Goal: Task Accomplishment & Management: Use online tool/utility

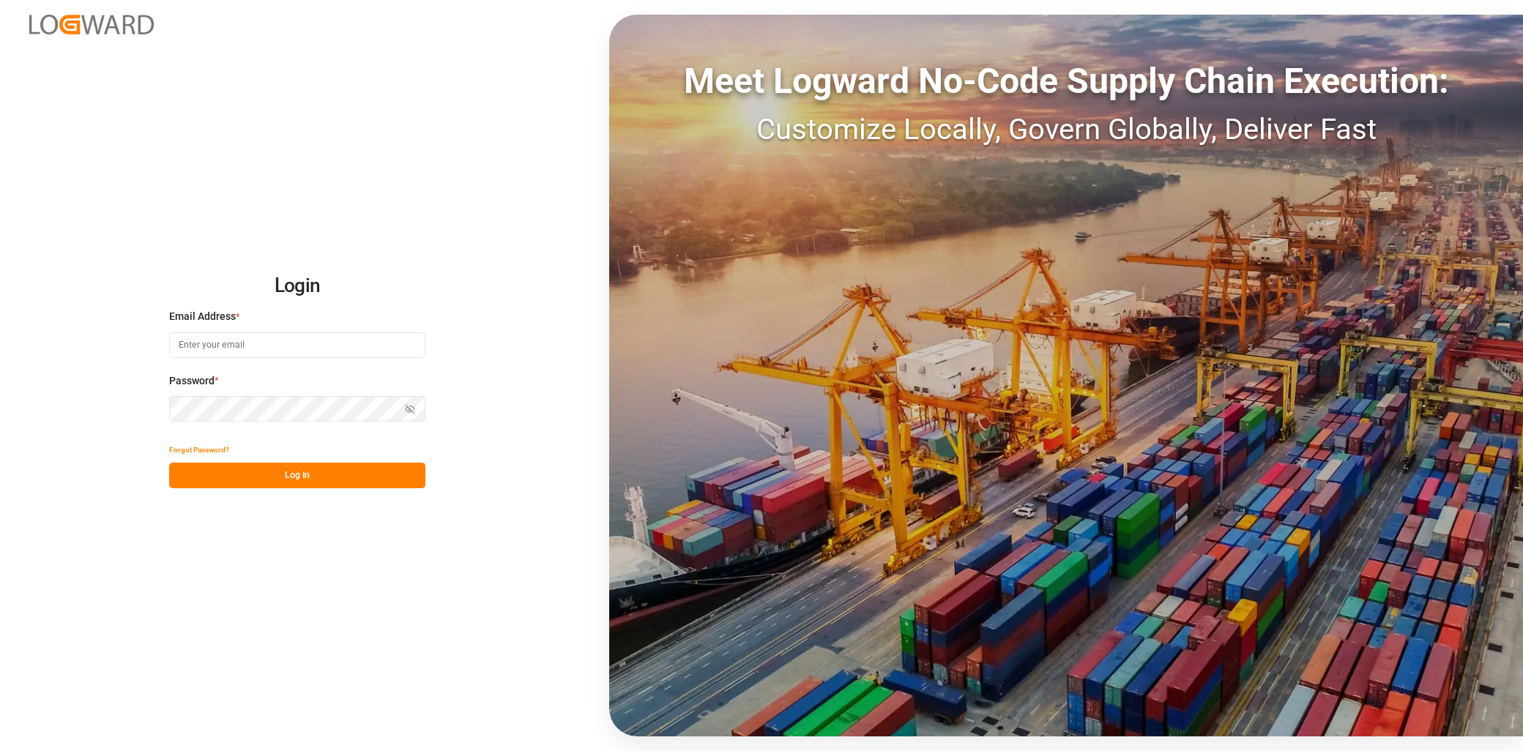
type input "[EMAIL_ADDRESS][PERSON_NAME][DOMAIN_NAME]"
click at [243, 482] on button "Log In" at bounding box center [297, 476] width 256 height 26
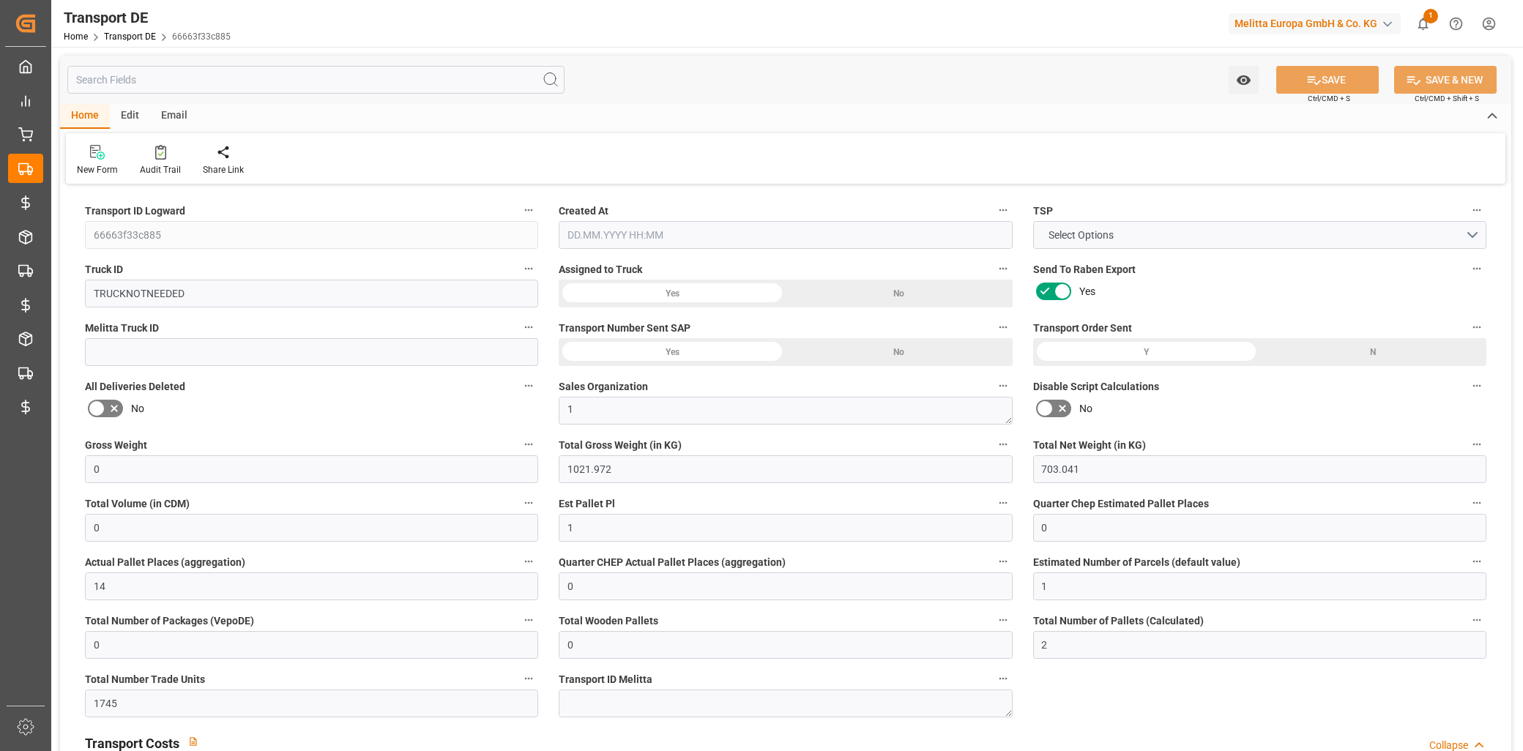
type input "0"
type input "1021.972"
type input "703.041"
type input "0"
type input "1"
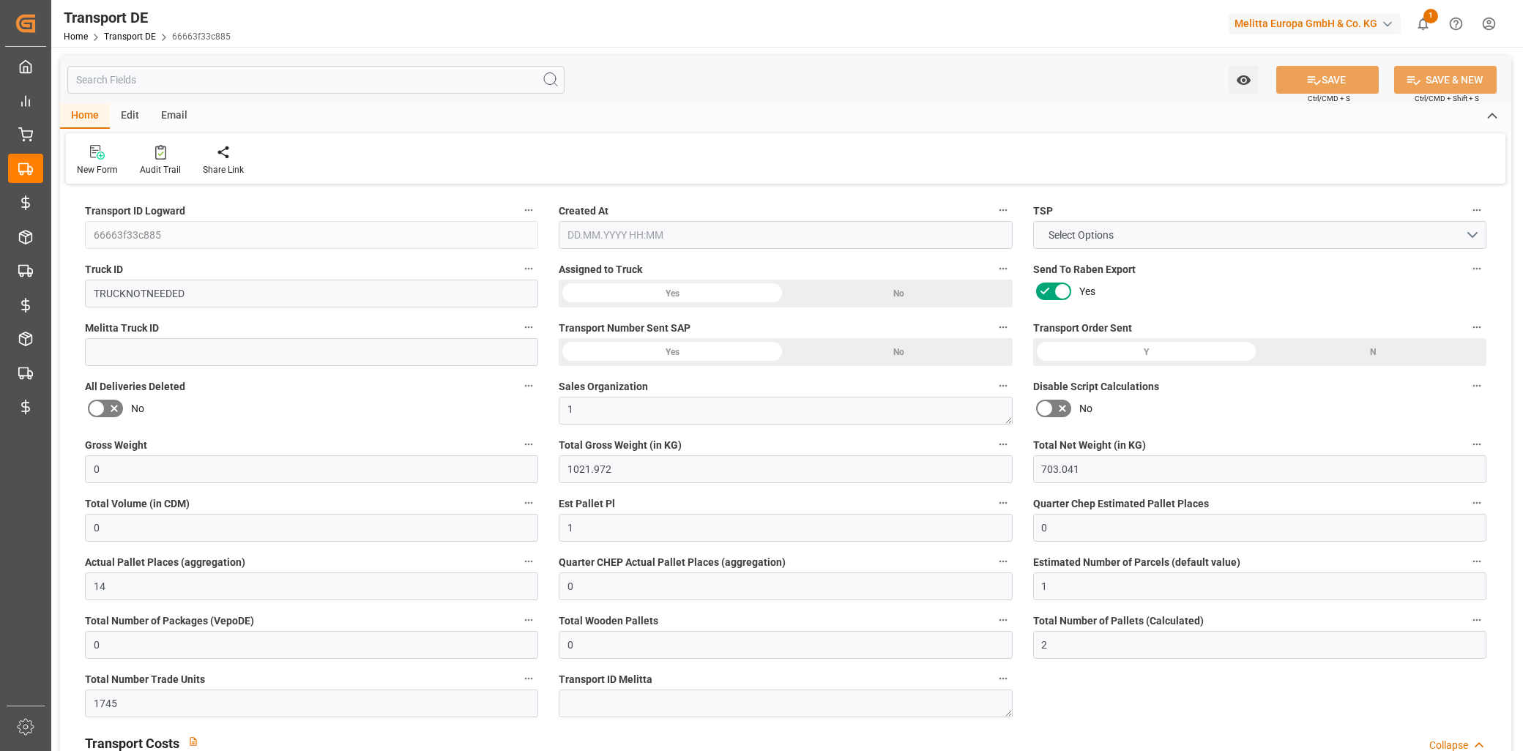
type input "0"
type input "14"
type input "0"
type input "1"
type input "0"
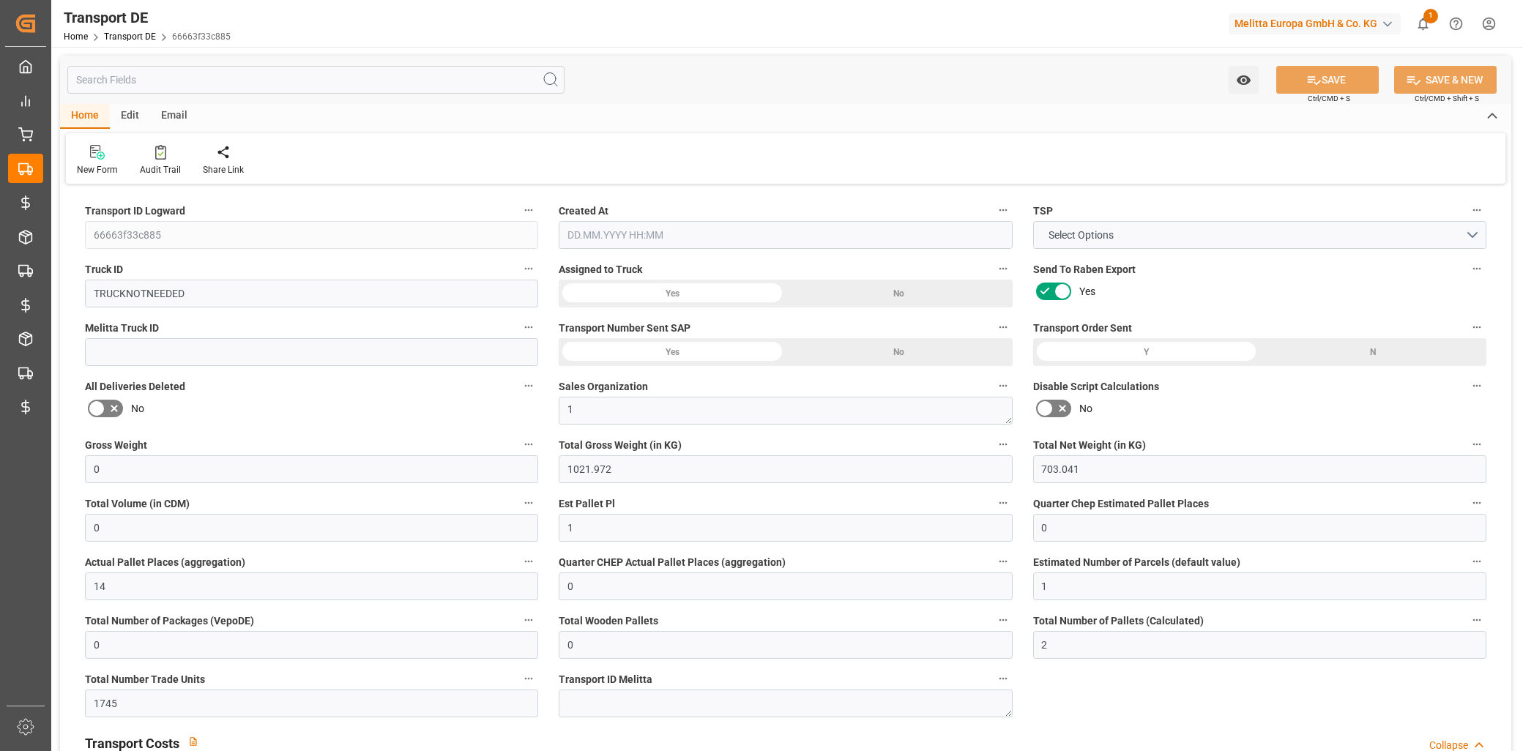
type input "0"
type input "2"
type input "1745"
type input "0"
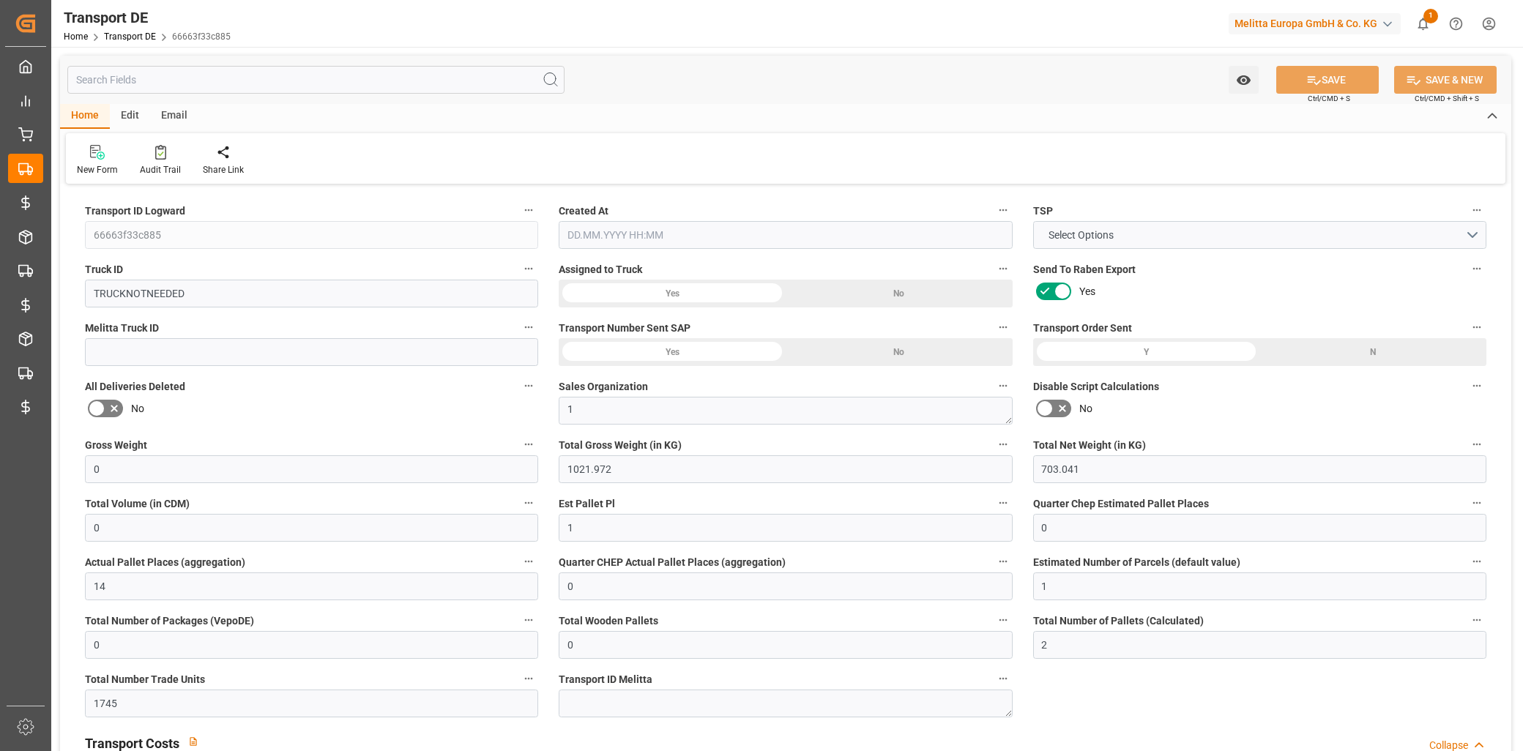
type input "46"
type input "0"
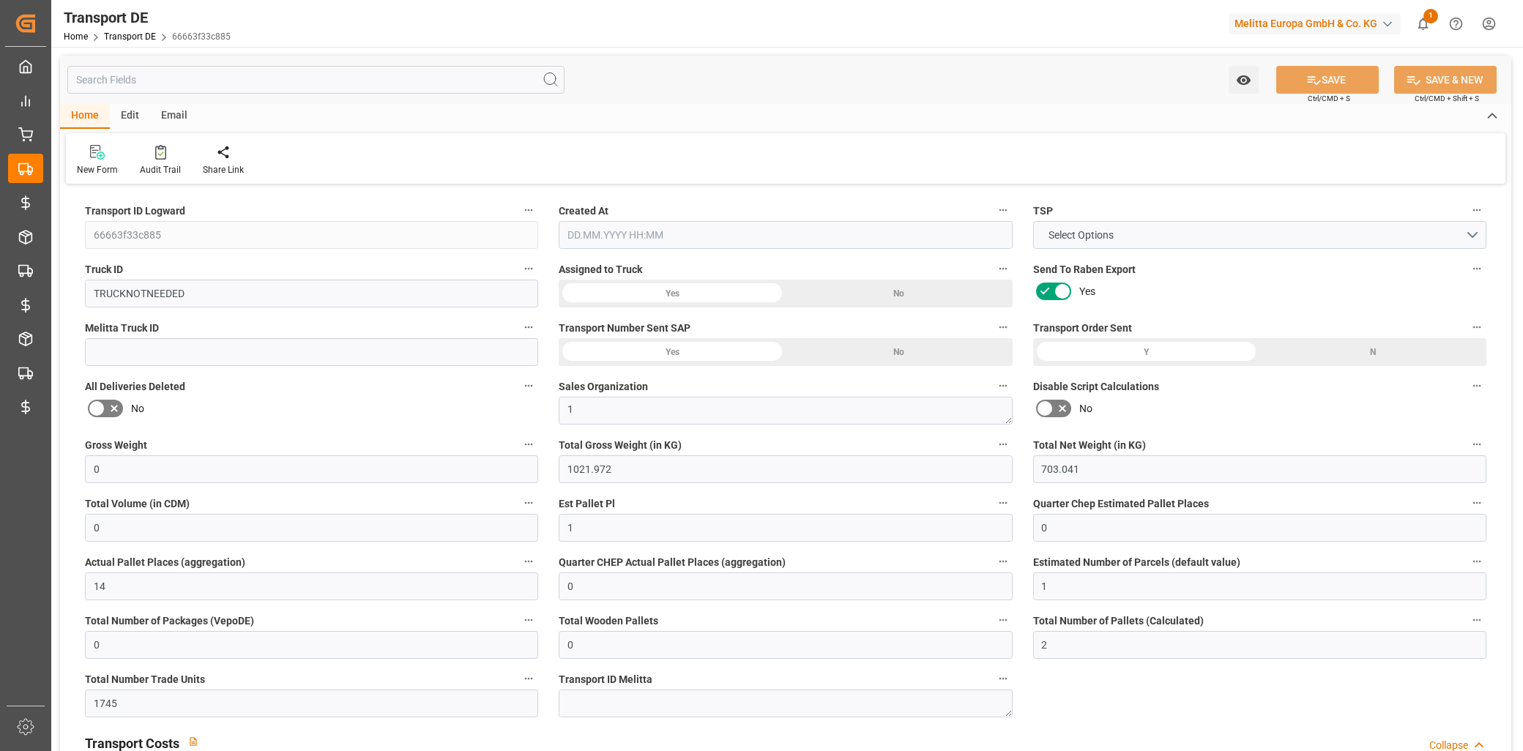
type input "0"
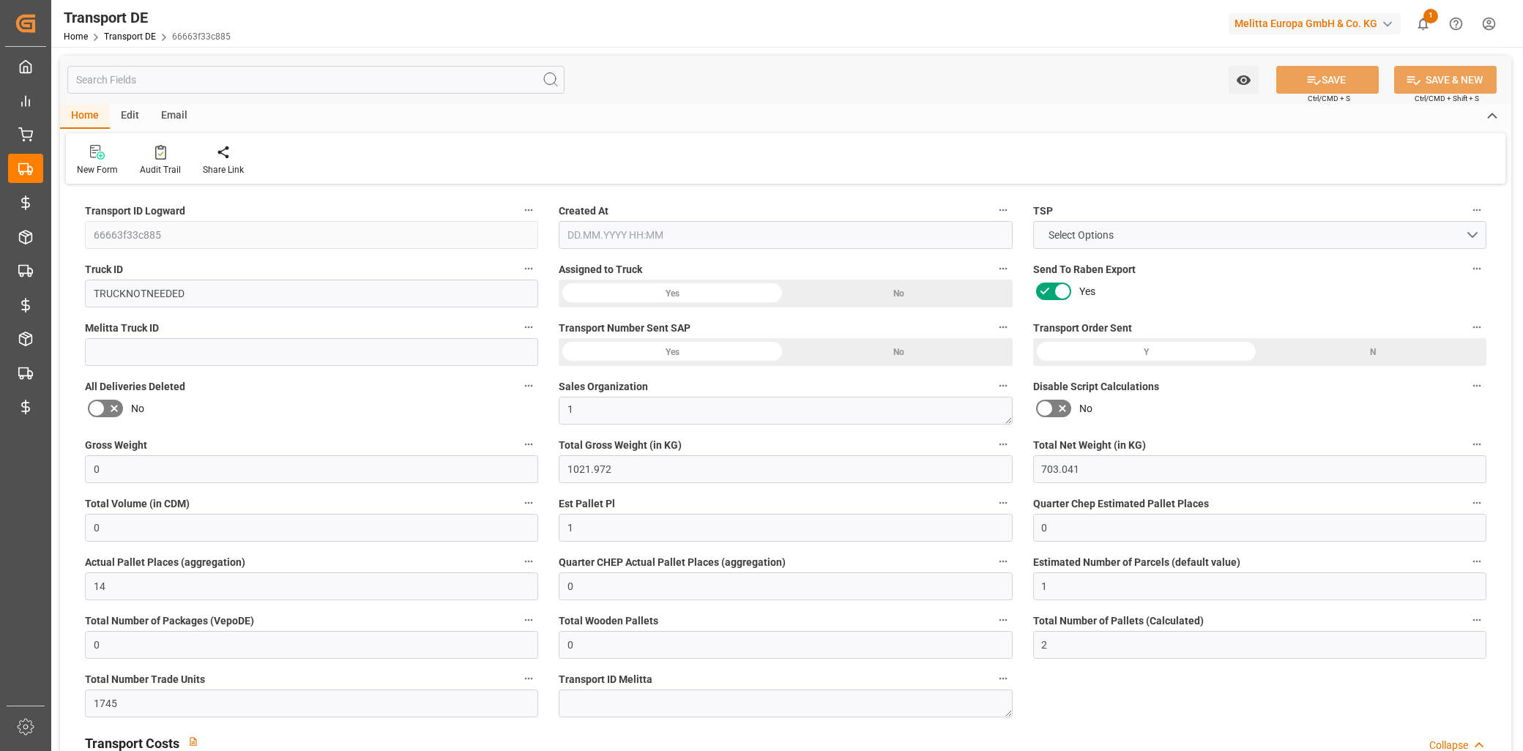
type input "0"
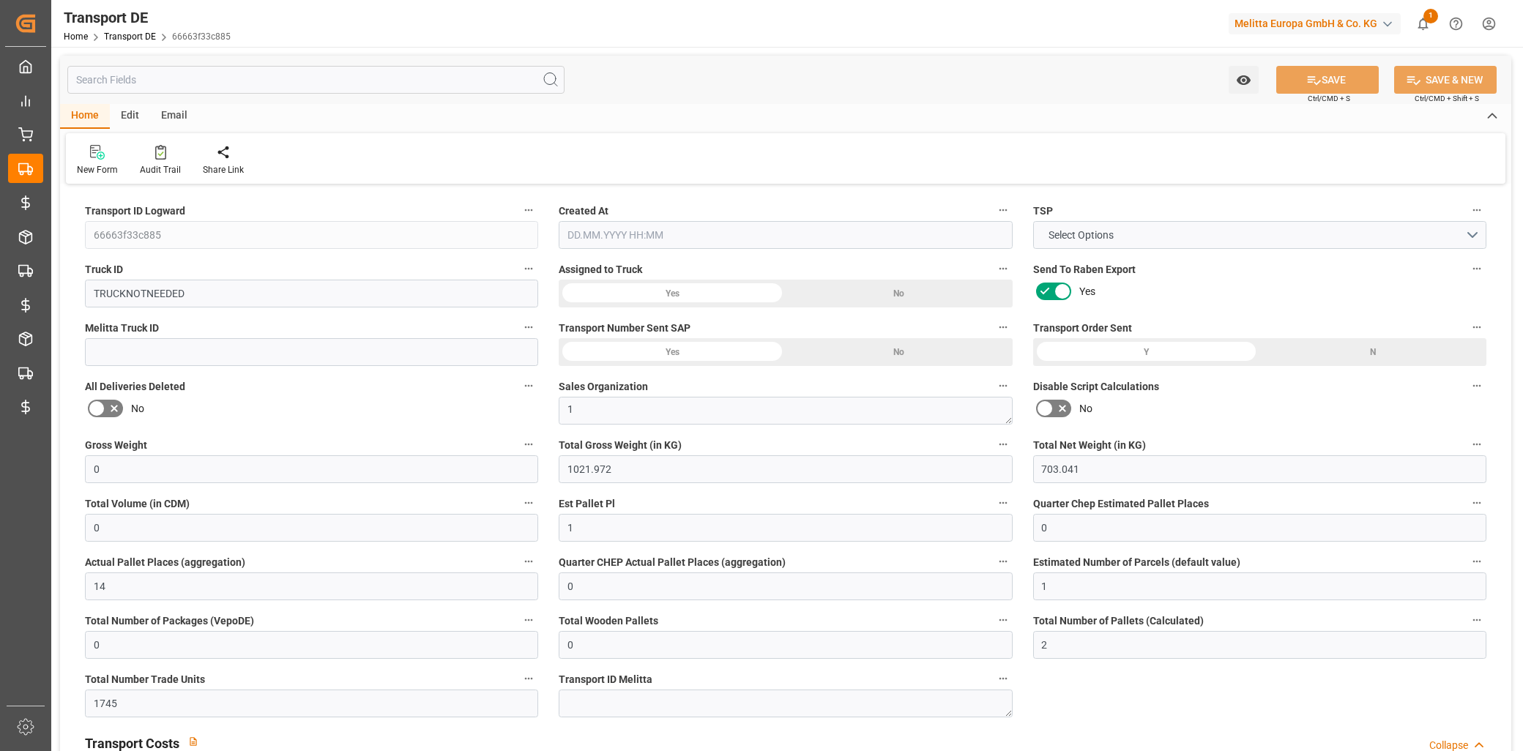
type input "0"
type input "1021.972"
type input "2800"
type input "21"
type input "80"
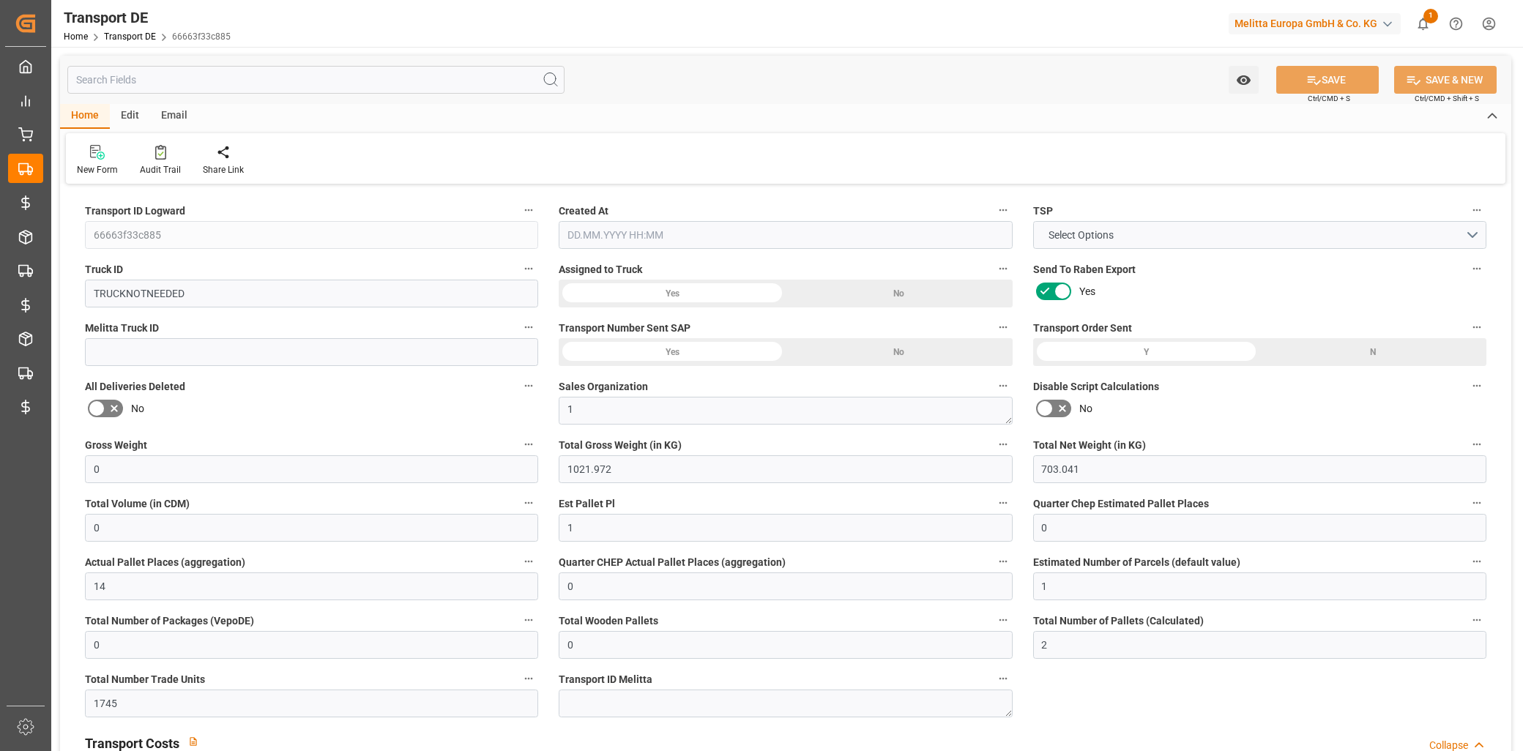
type input "0"
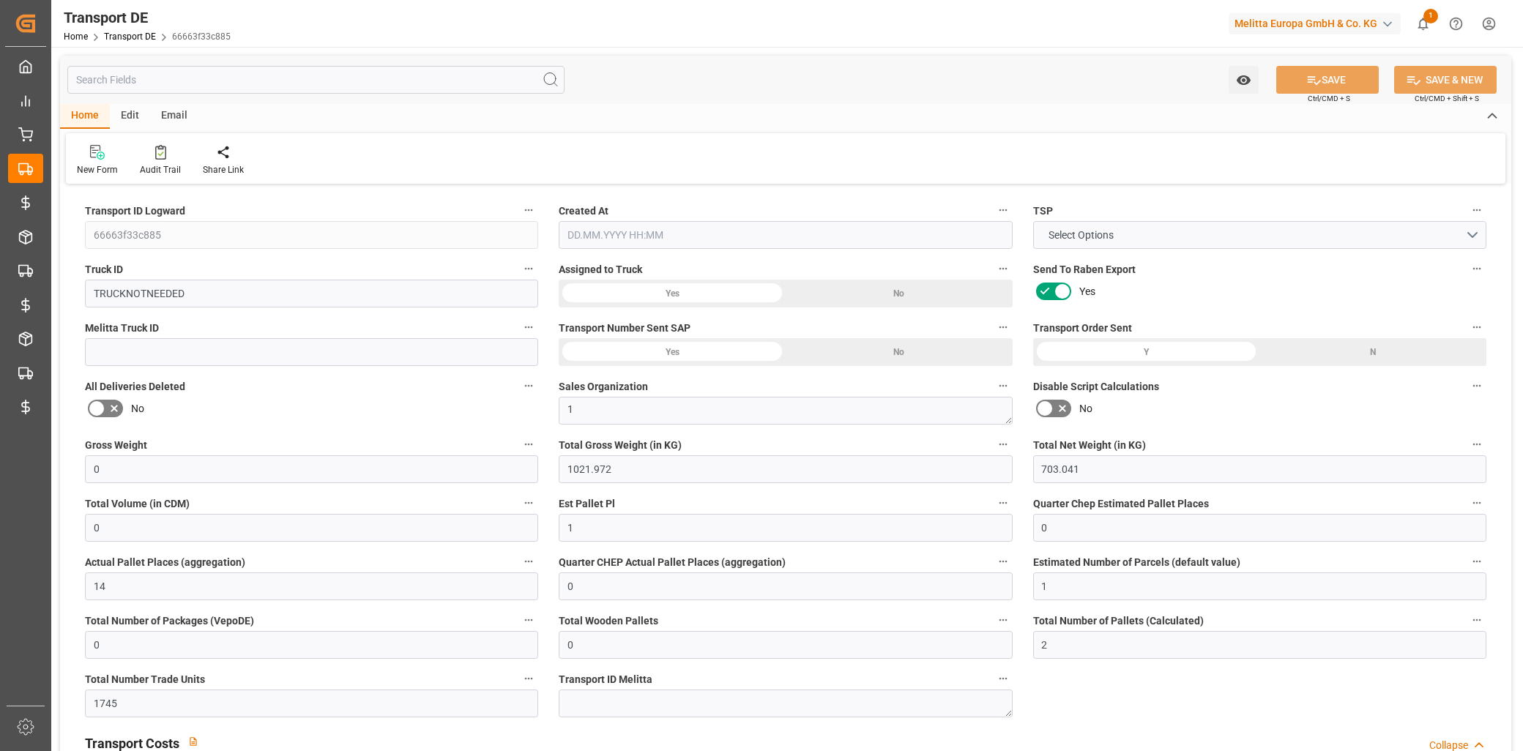
type input "0"
type input "1"
type input "0"
type input "1967"
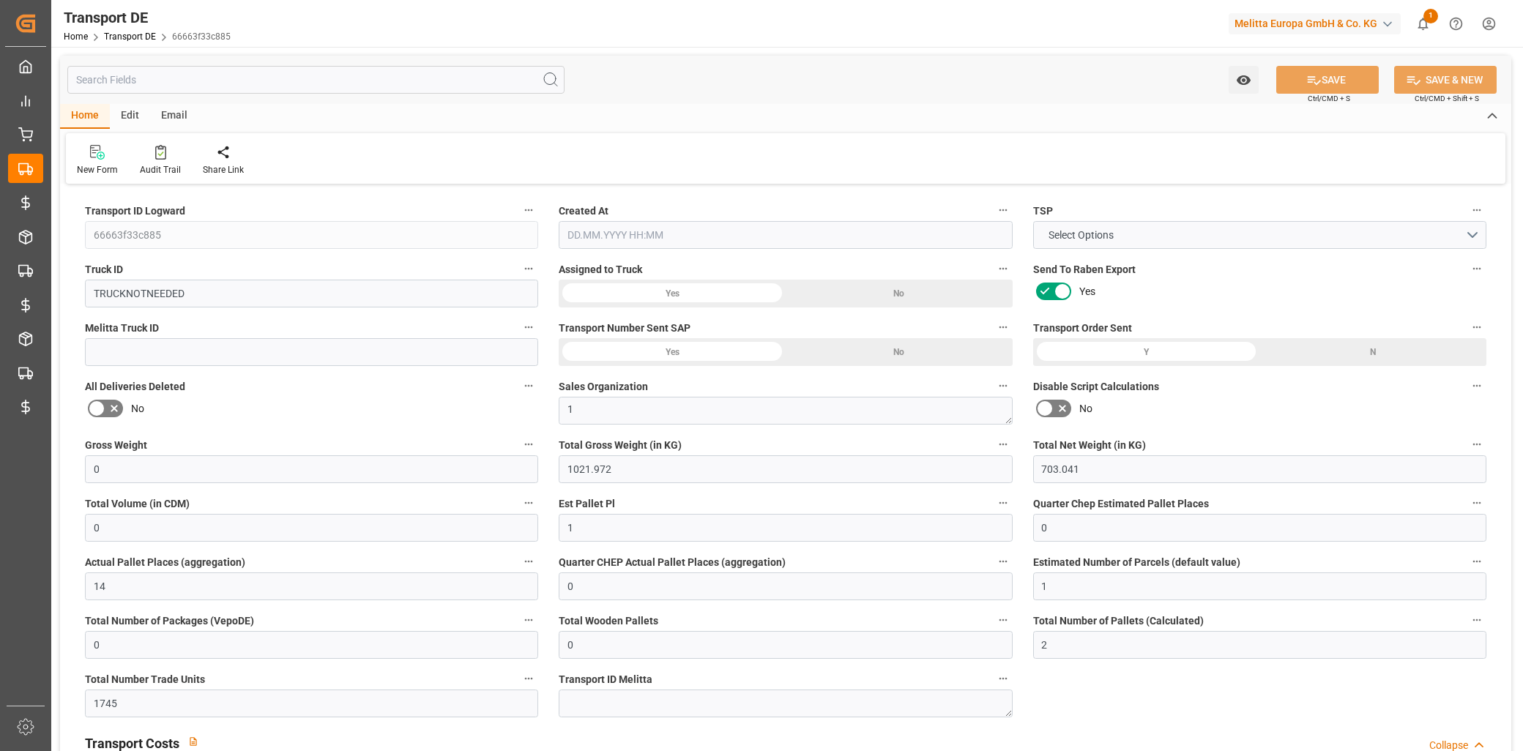
type input "0"
type input "[DATE] 07:05"
type input "[DATE]"
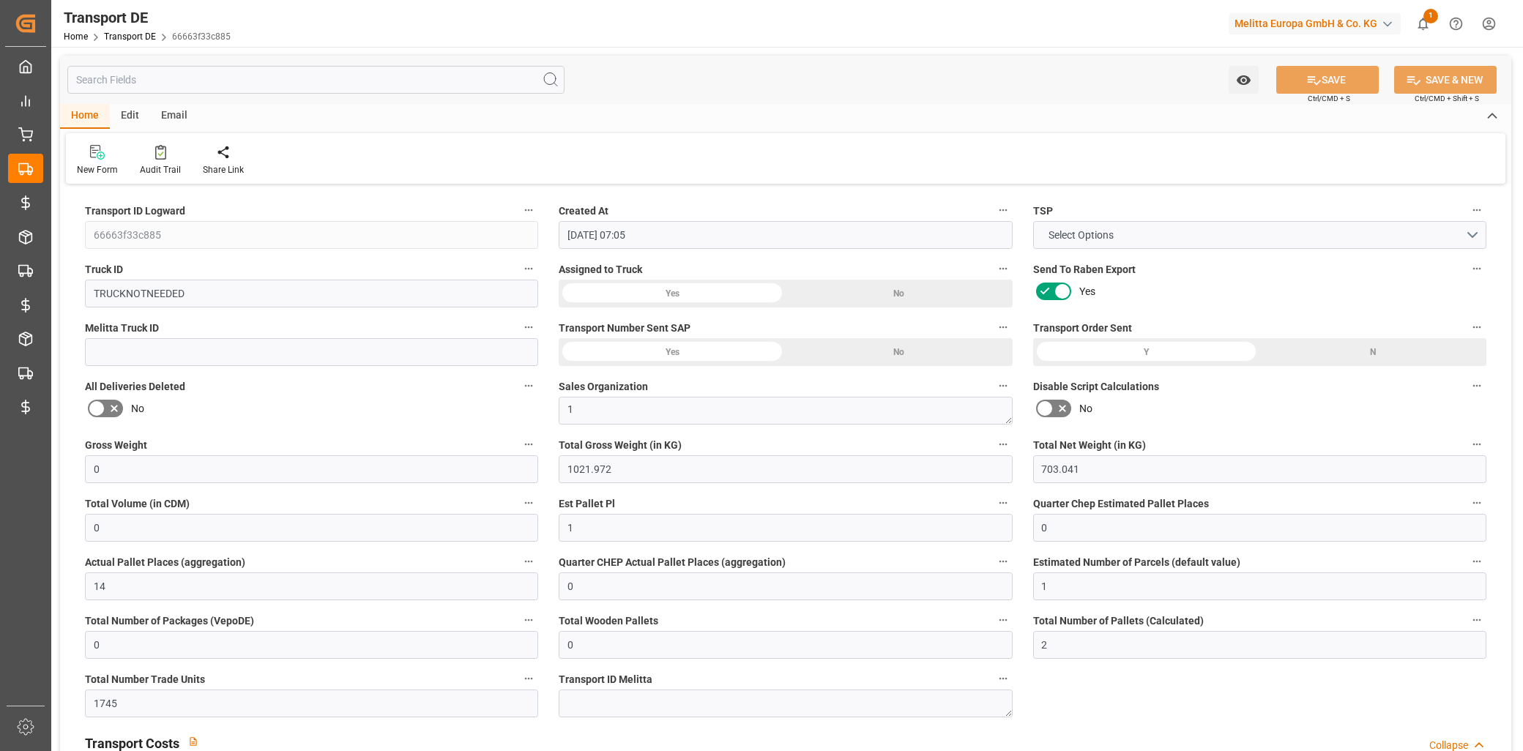
type input "[DATE]"
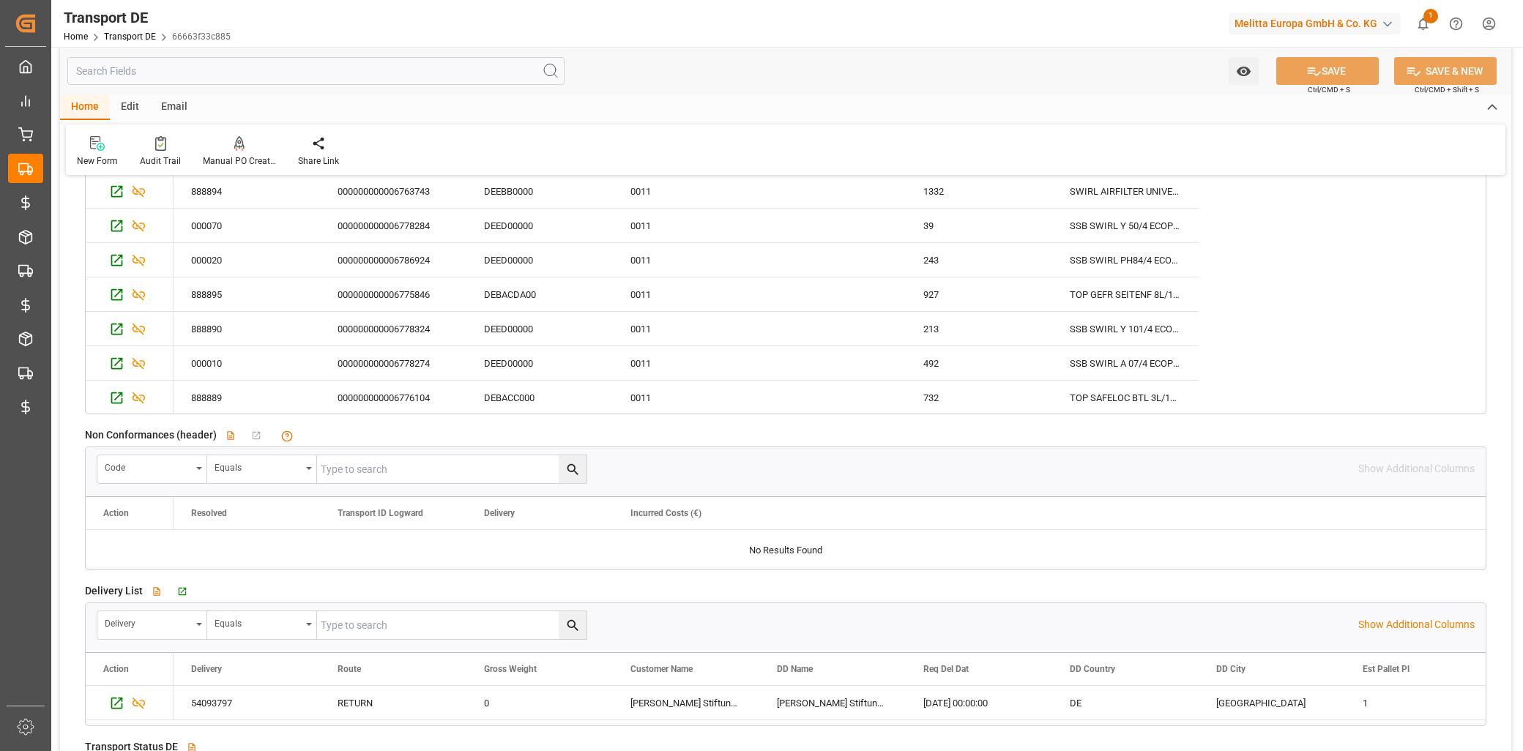
scroll to position [2522, 0]
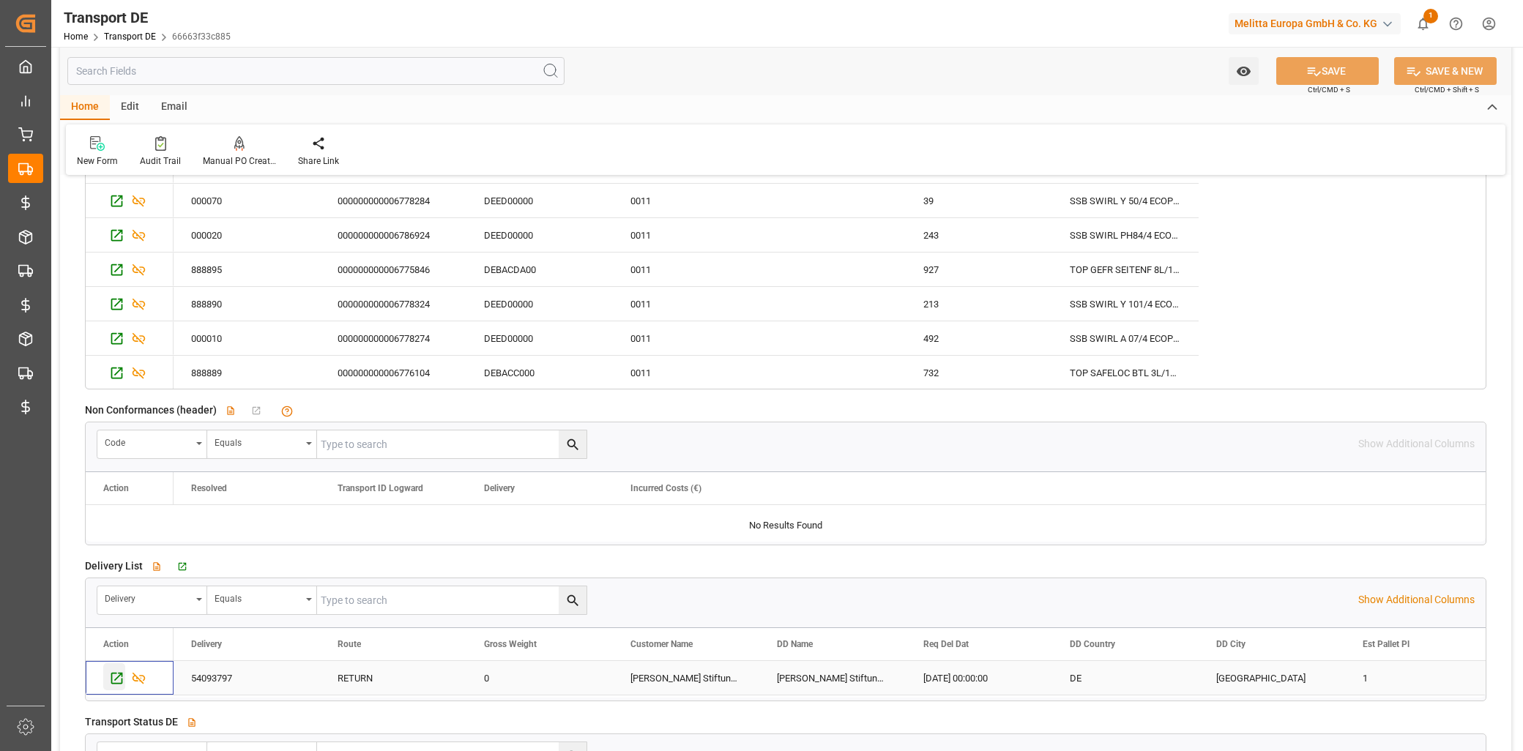
click at [120, 680] on icon "Press SPACE to select this row." at bounding box center [116, 678] width 15 height 15
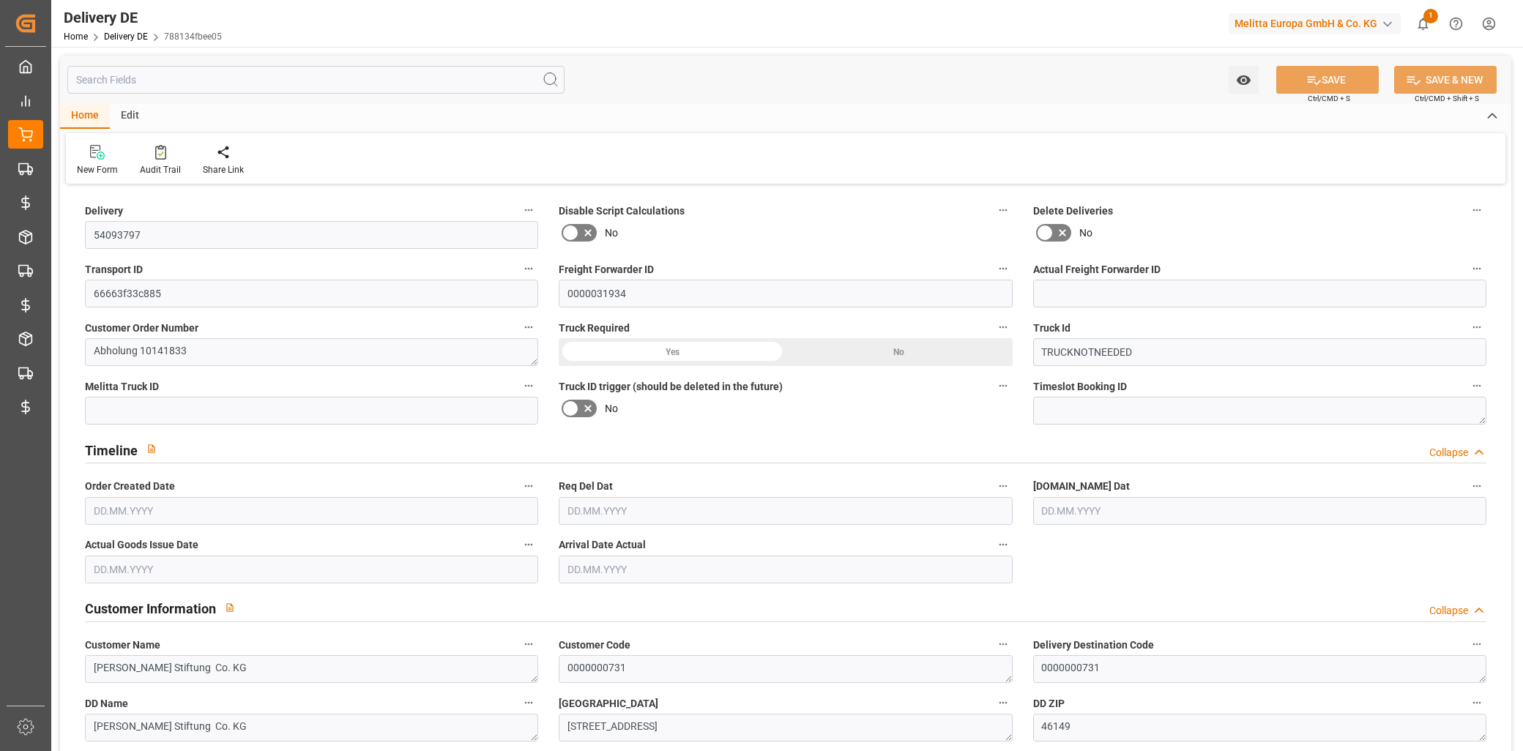
type input "0"
type input "1"
type input "14"
type input "703.041"
type input "0"
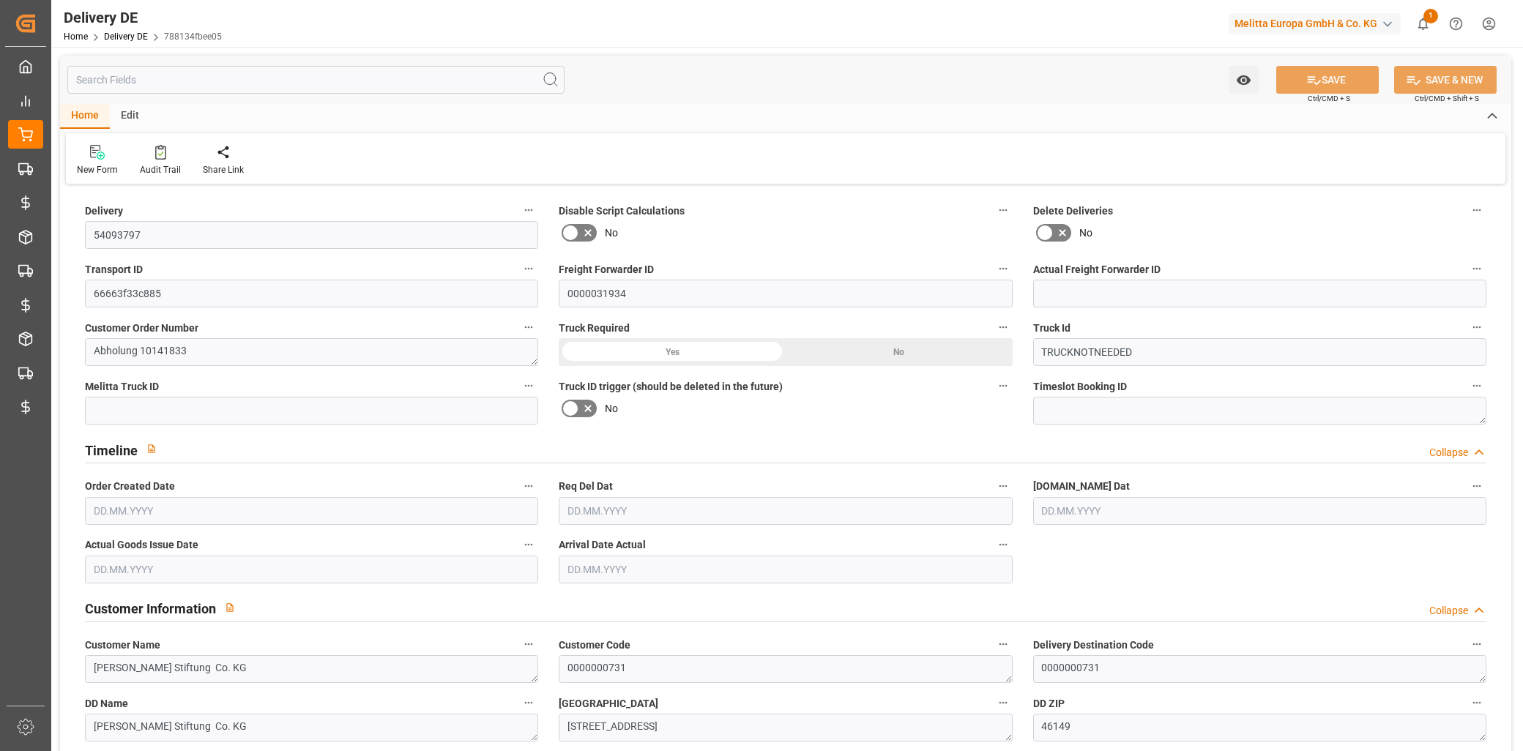
type input "0"
type input "[DATE]"
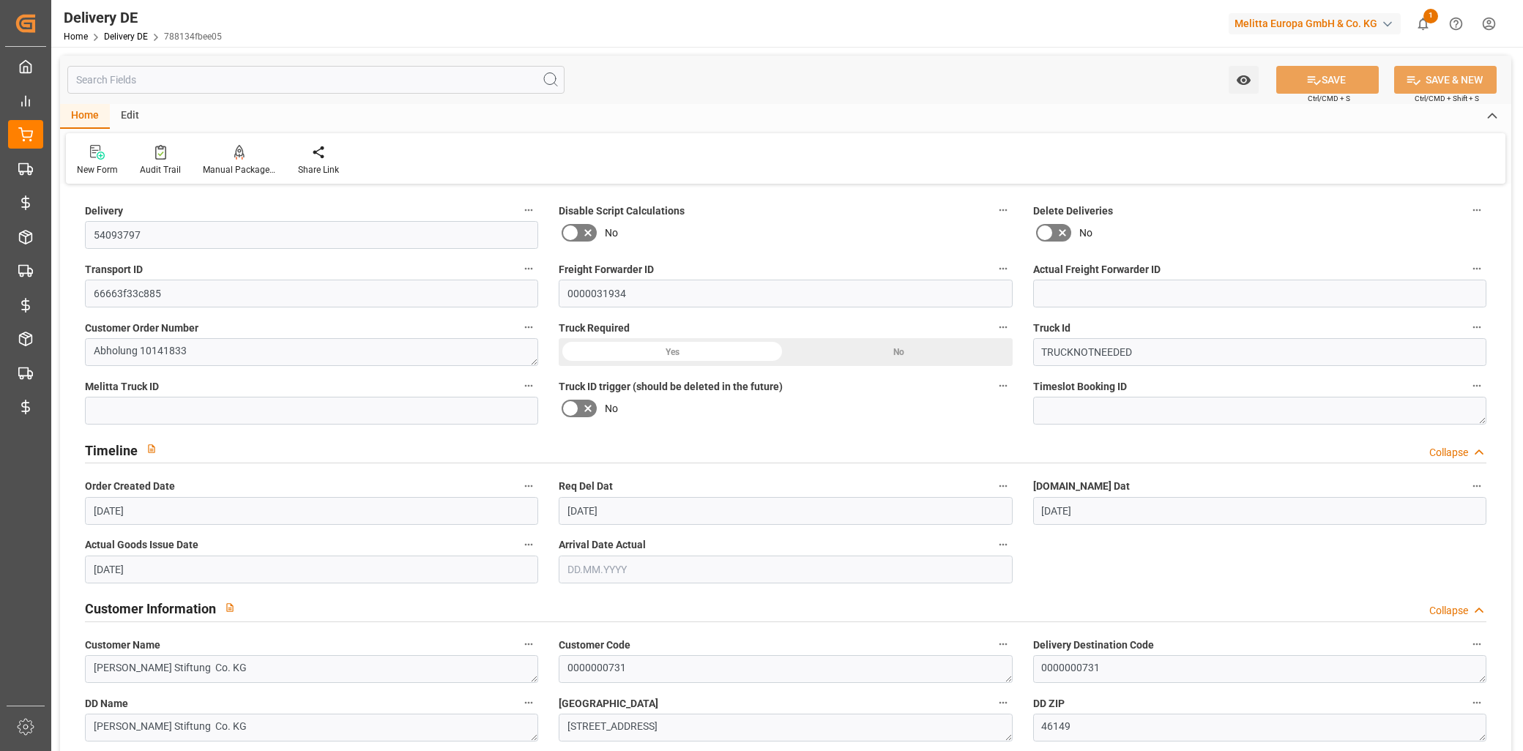
type input "[DATE]"
click at [286, 81] on input "text" at bounding box center [315, 80] width 497 height 28
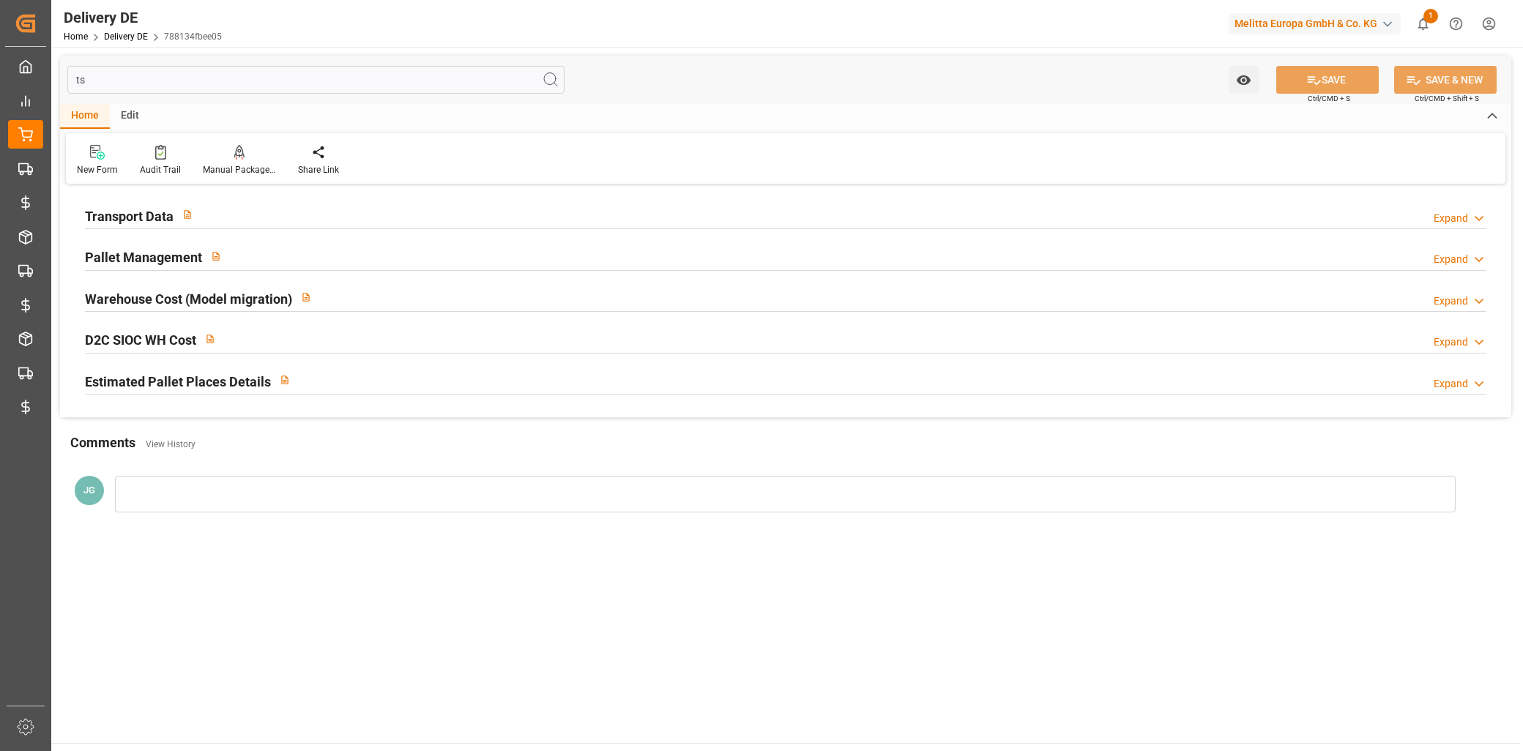
click at [240, 203] on div "Transport Data Expand" at bounding box center [786, 215] width 1402 height 28
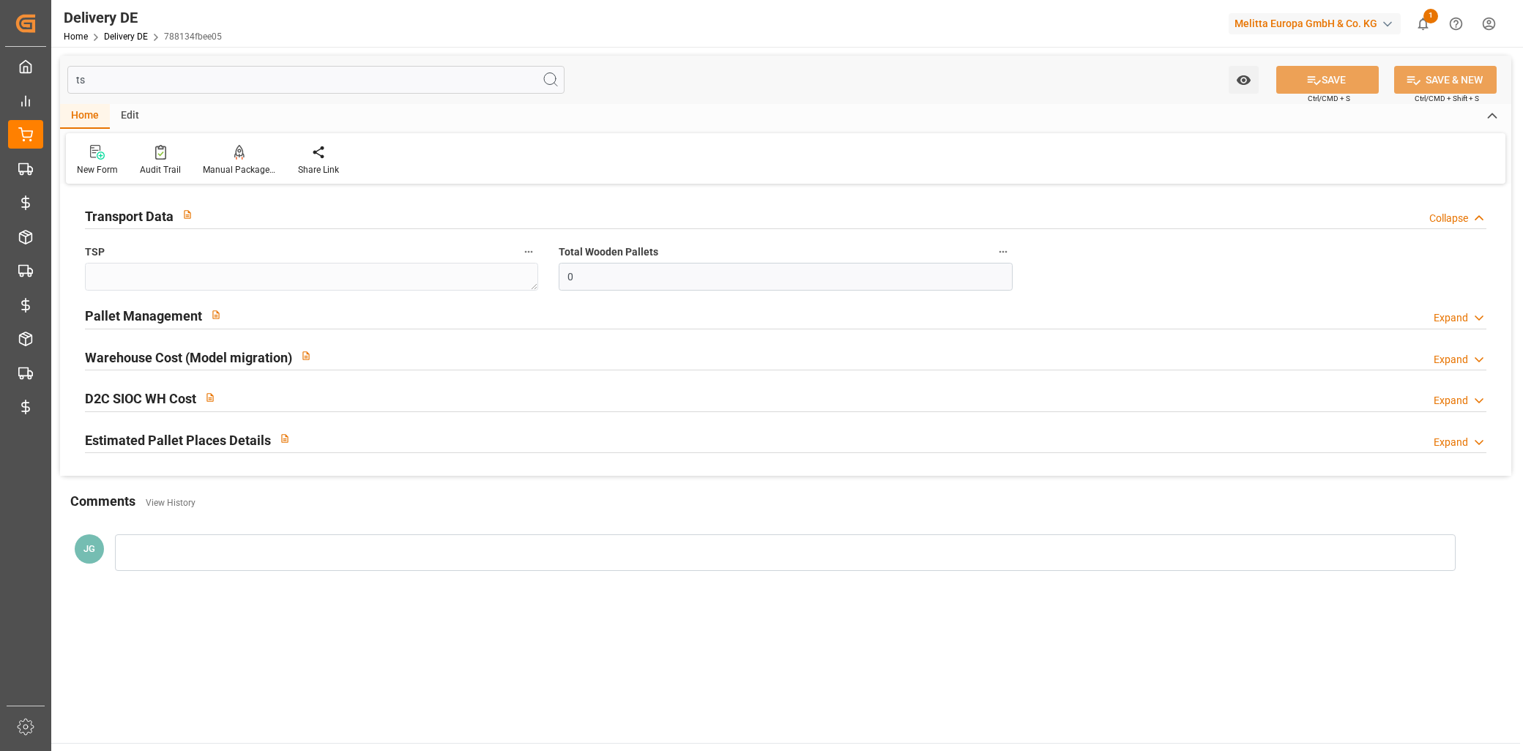
drag, startPoint x: 104, startPoint y: 77, endPoint x: 86, endPoint y: 77, distance: 18.3
click at [86, 77] on input "ts" at bounding box center [315, 80] width 497 height 28
type input "t"
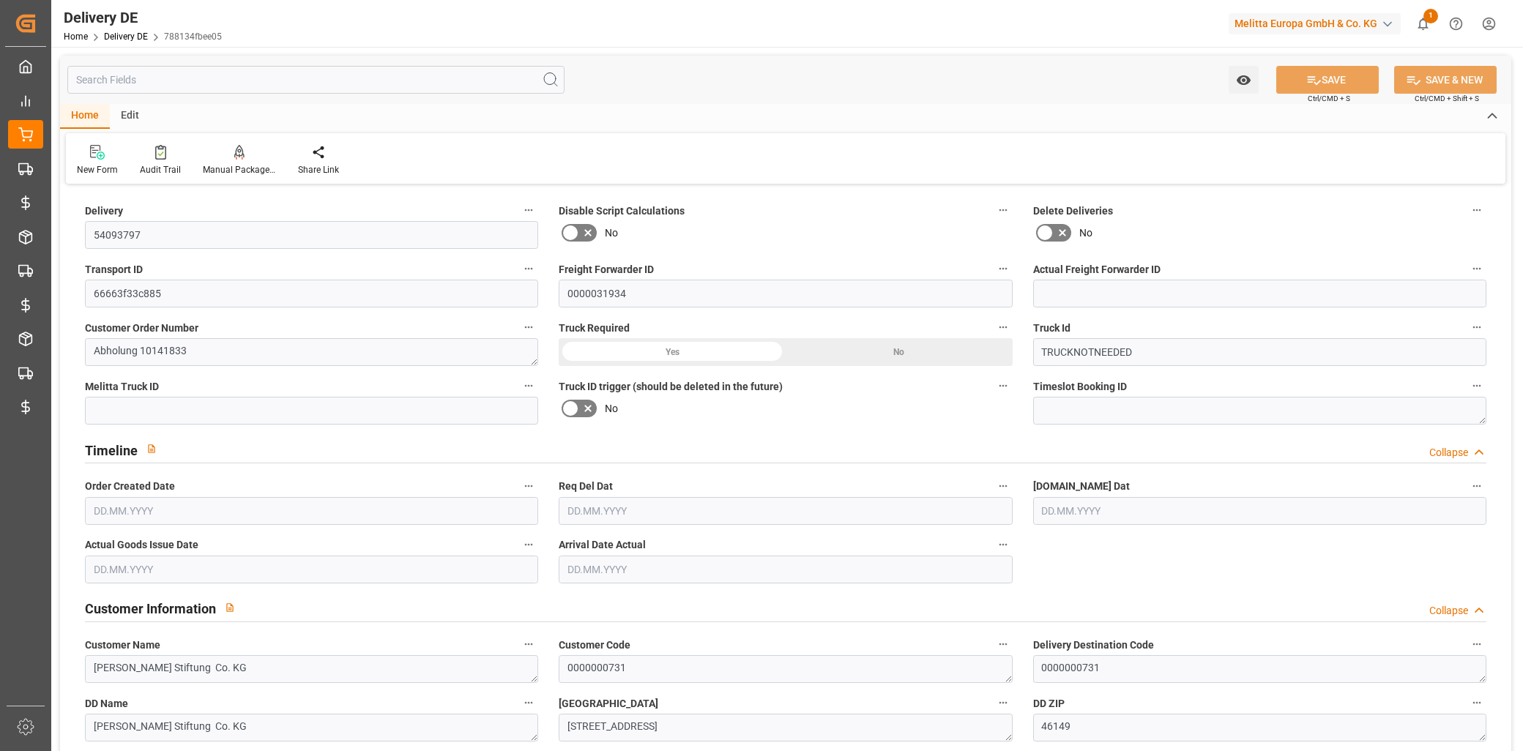
type input "54093797"
type input "66663f33c885"
type input "0000031934"
type textarea "Abholung 10141833"
type input "TRUCKNOTNEEDED"
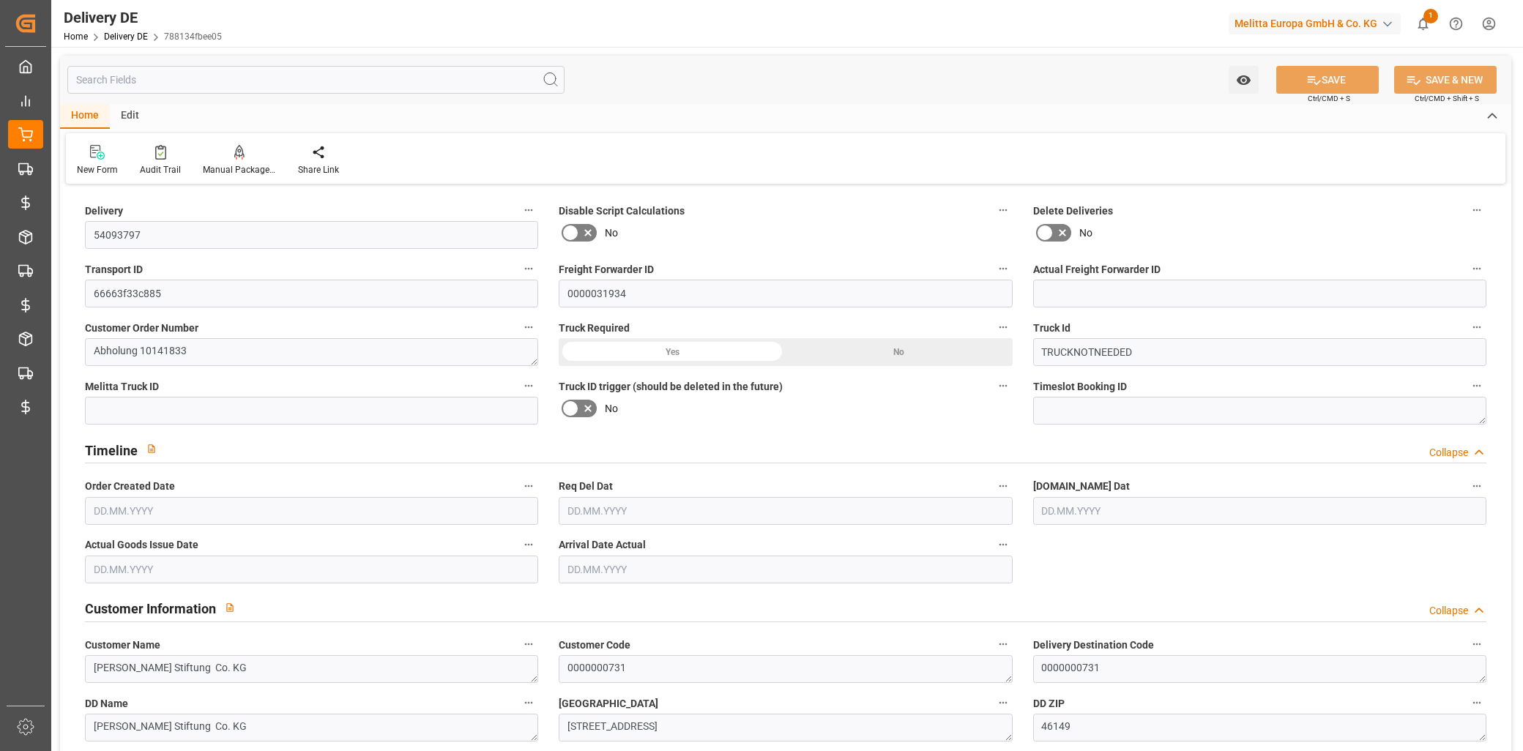
type textarea "[PERSON_NAME] Stiftung Co. KG"
type textarea "0000000731"
type textarea "[PERSON_NAME] Stiftung Co. KG"
type textarea "[STREET_ADDRESS]"
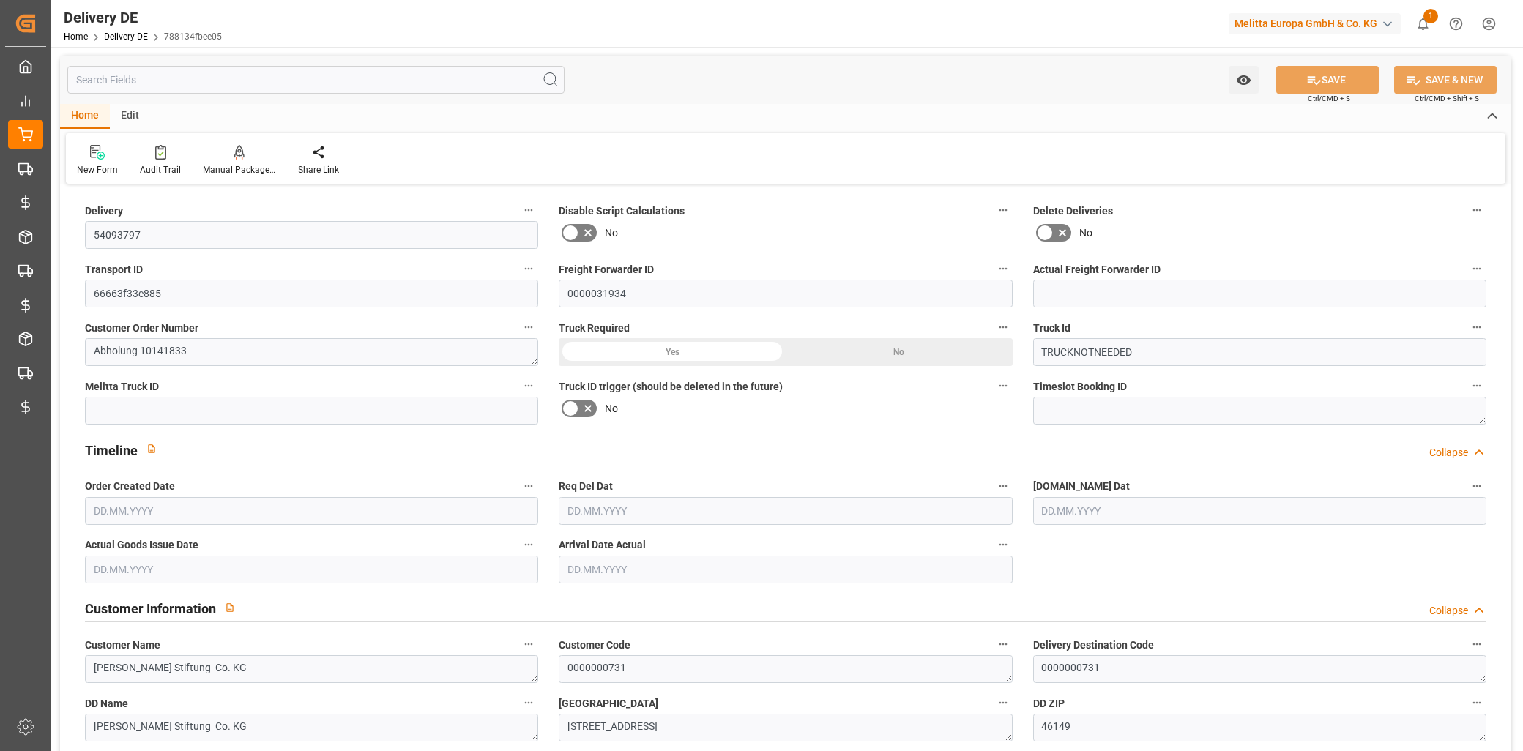
type textarea "46149"
type textarea "DE"
type textarea "[GEOGRAPHIC_DATA]"
type textarea "46"
type textarea "0011"
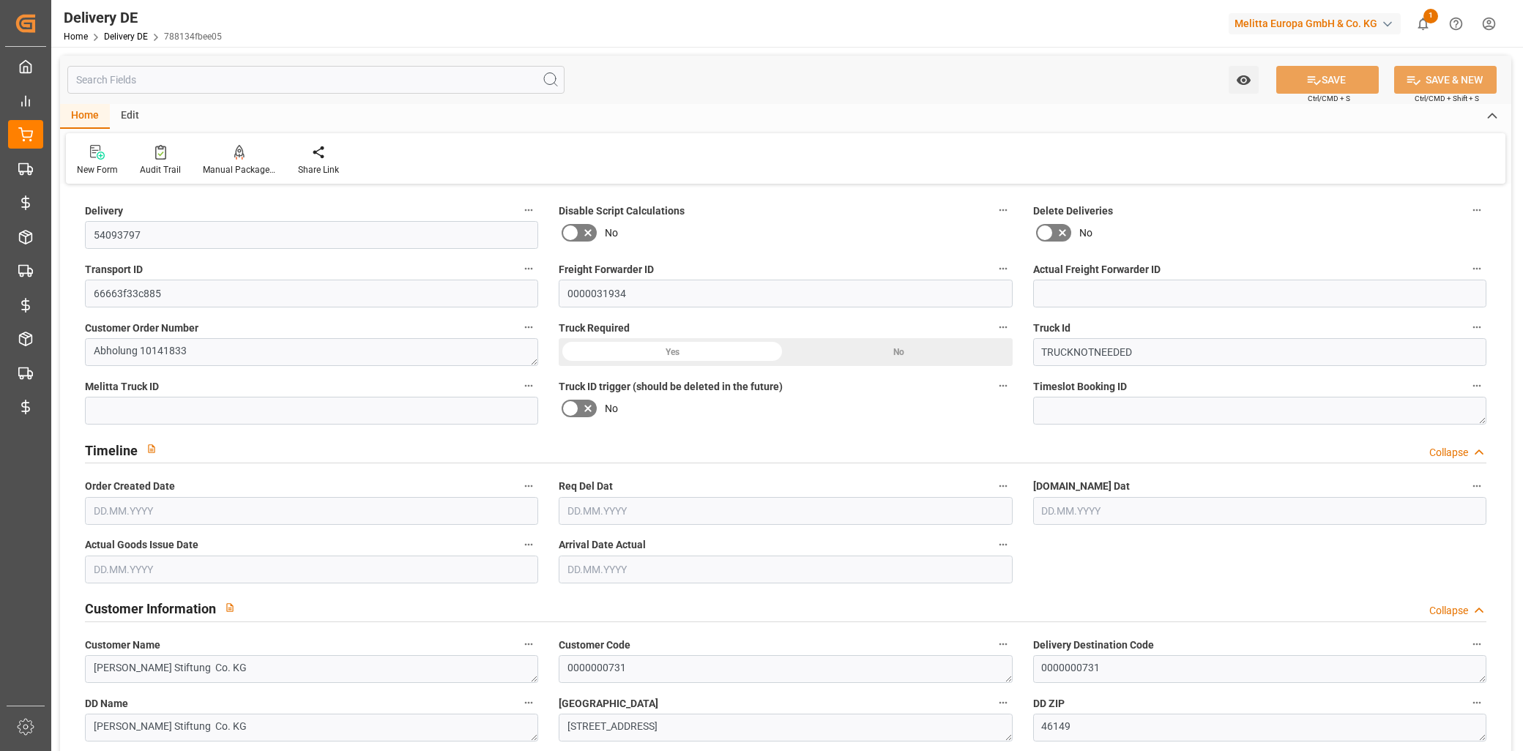
type textarea "1"
type textarea "ZRCK"
type input "Parcel"
type textarea "RETURN"
type input "RETURN"
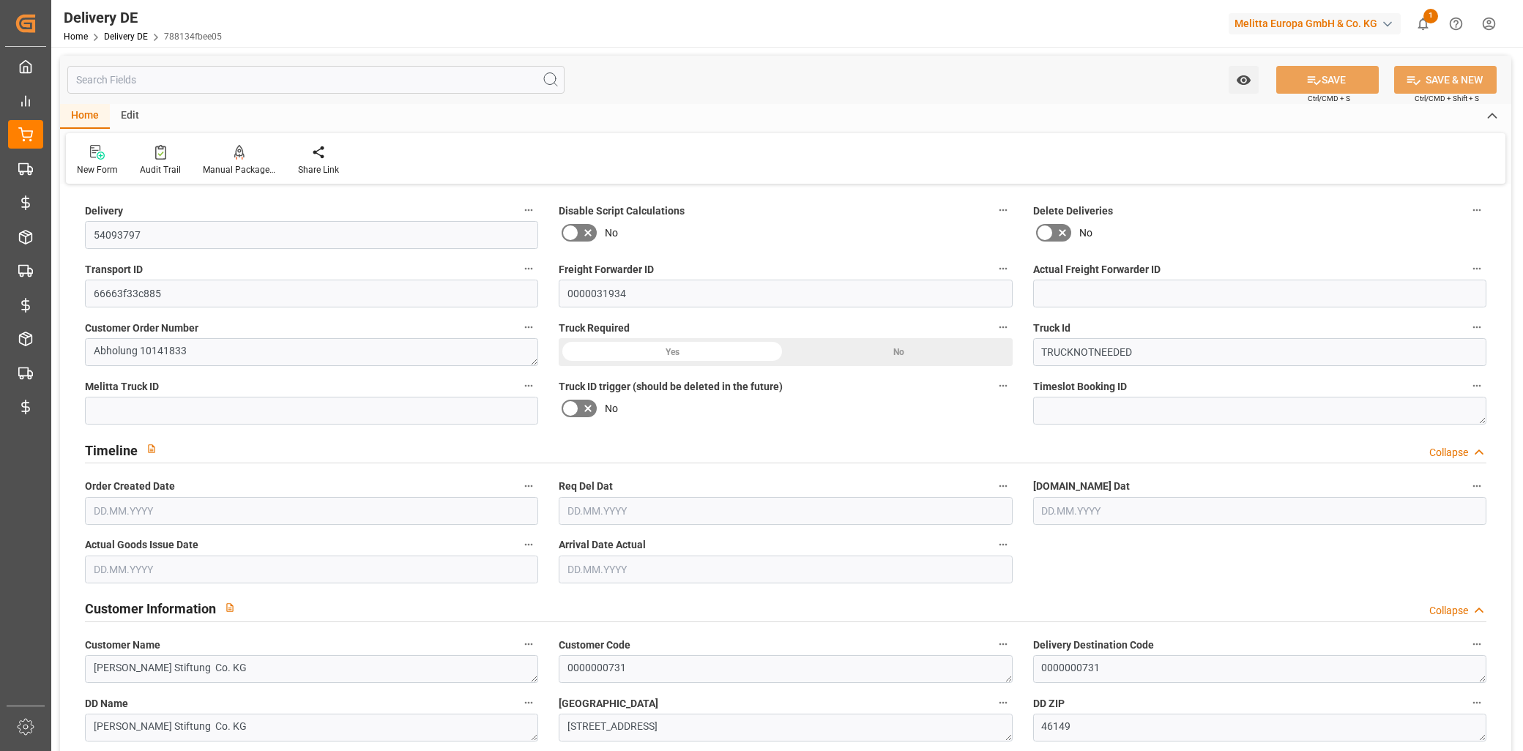
type textarea "Abholung 10141833 19 Paletten - Tauschpaletten mitführen Abholschein muss an de…"
type input "DAP"
type input "2B"
type textarea "Maximale Palettenhöhe 1,80 m"
type textarea "Artikel ab voller Lage sortenrein sonst Mischpalette"
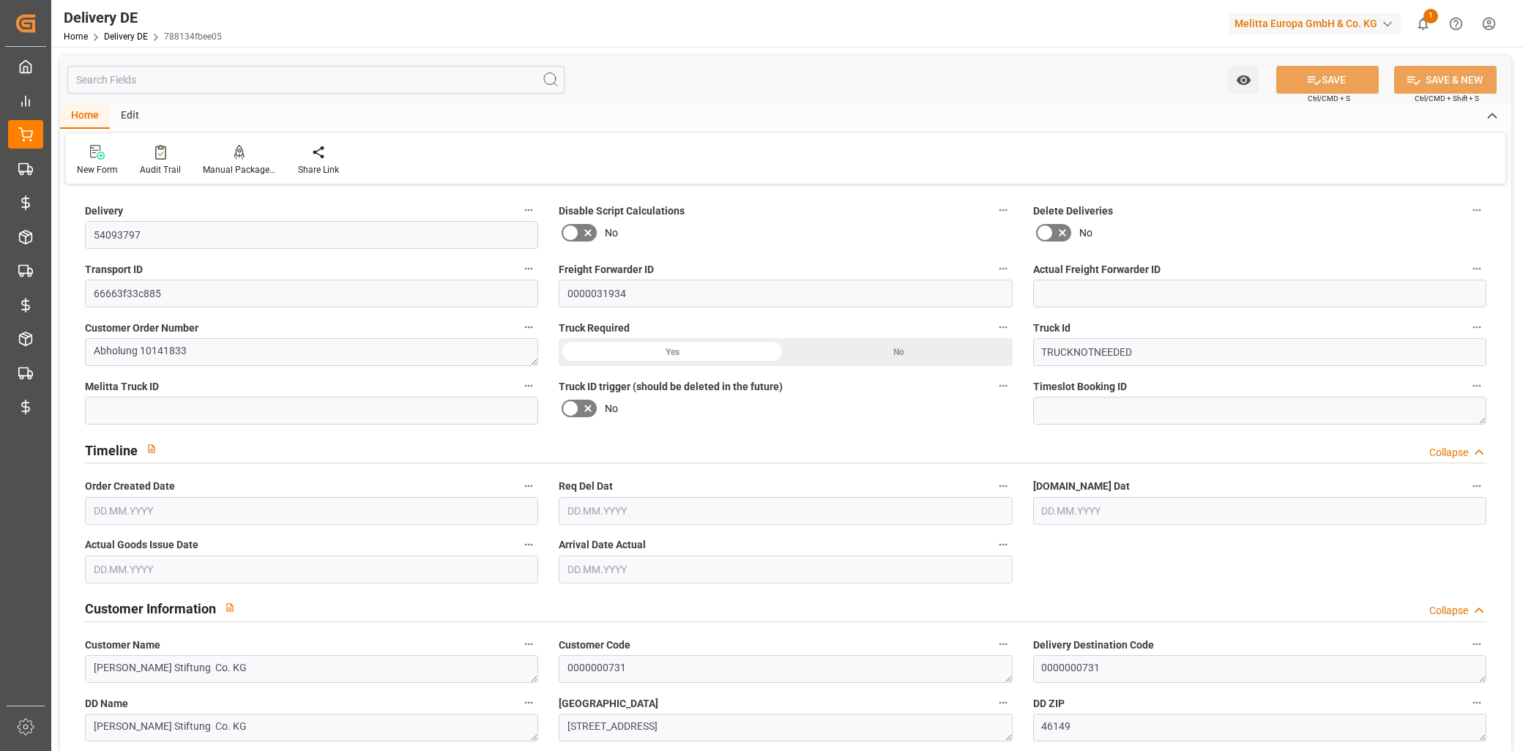
type textarea "VP=EUB,Kommi=EUB"
type input "Parcel"
type input "0"
type input "1"
type input "14"
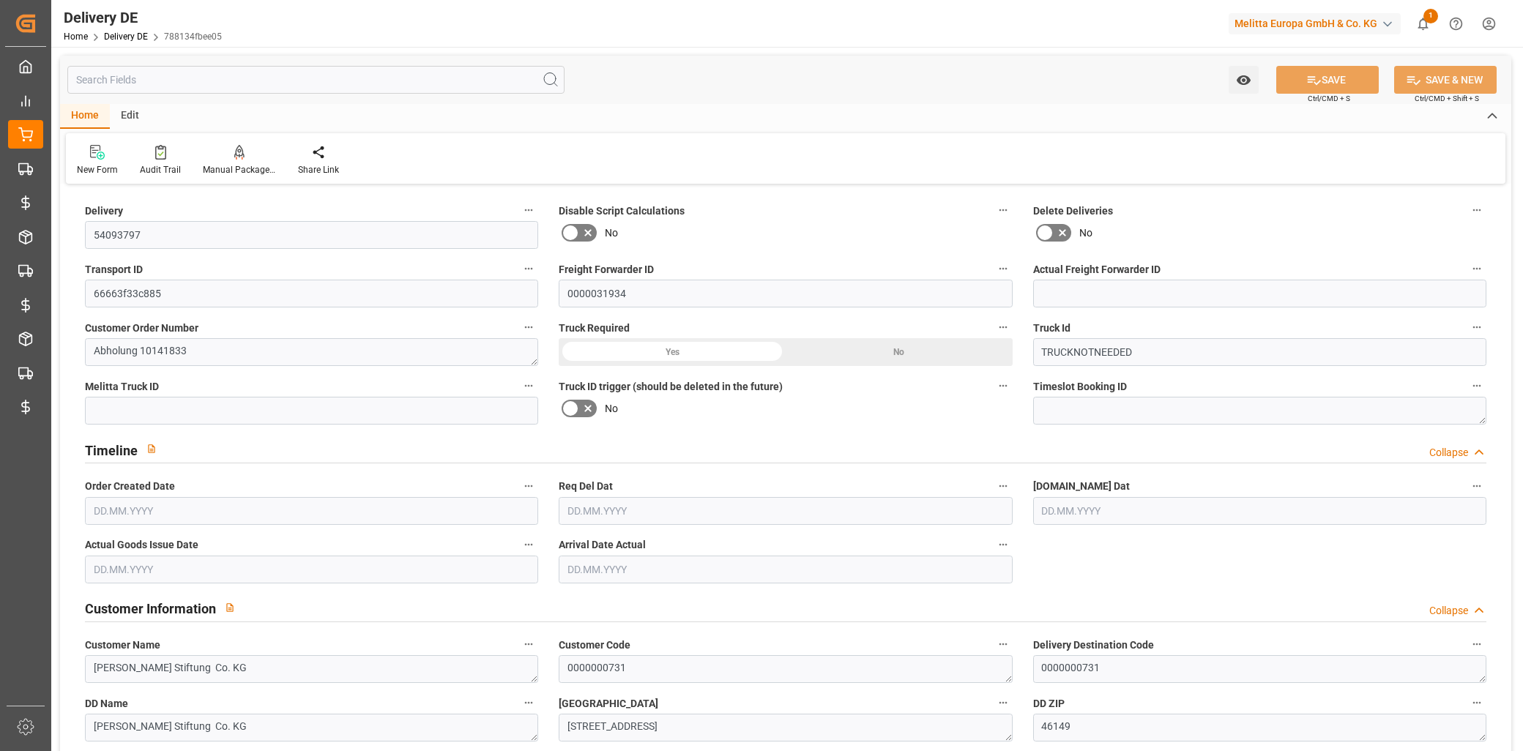
type input "703.041"
type input "0"
type input "H180"
type input "SRAB"
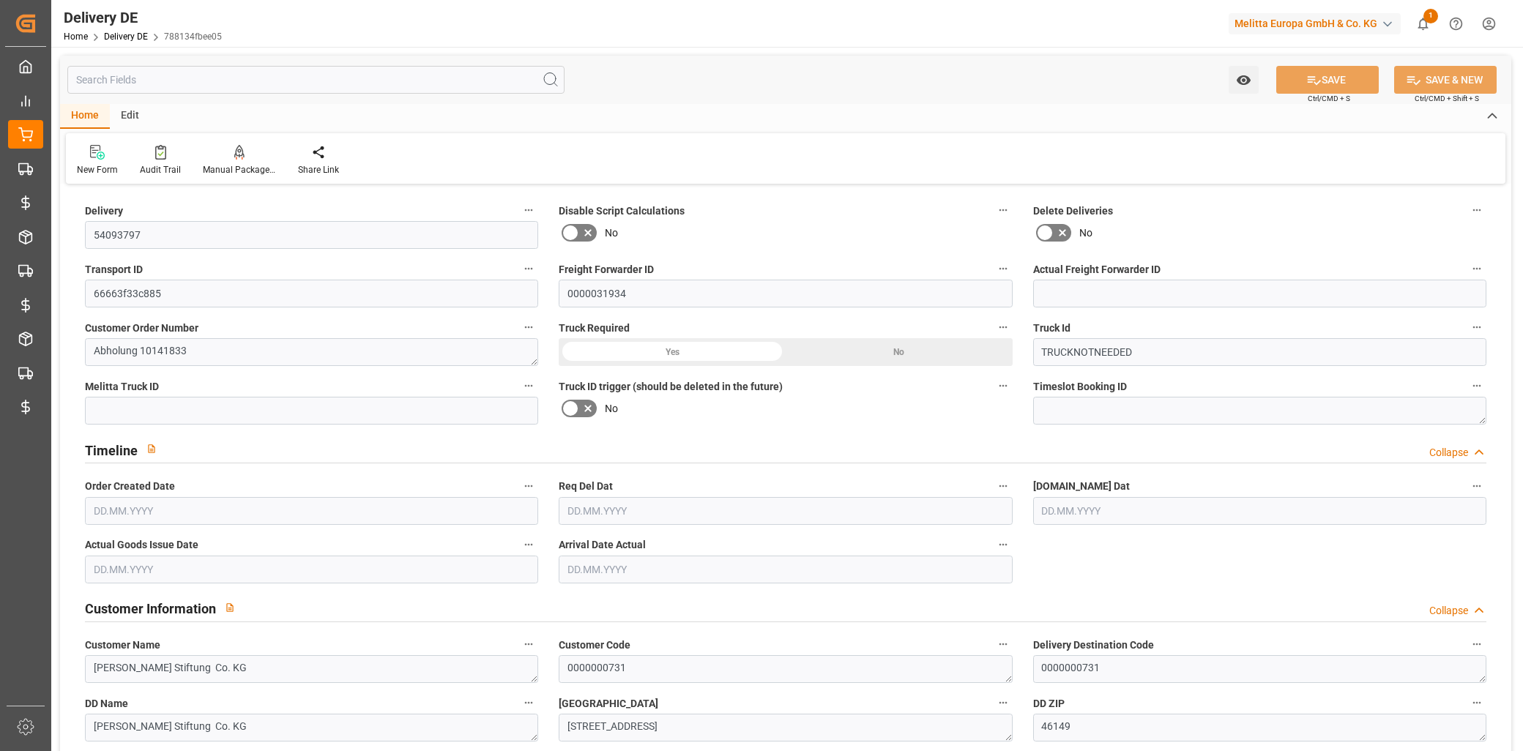
type input "EPQB"
type input "[DATE]"
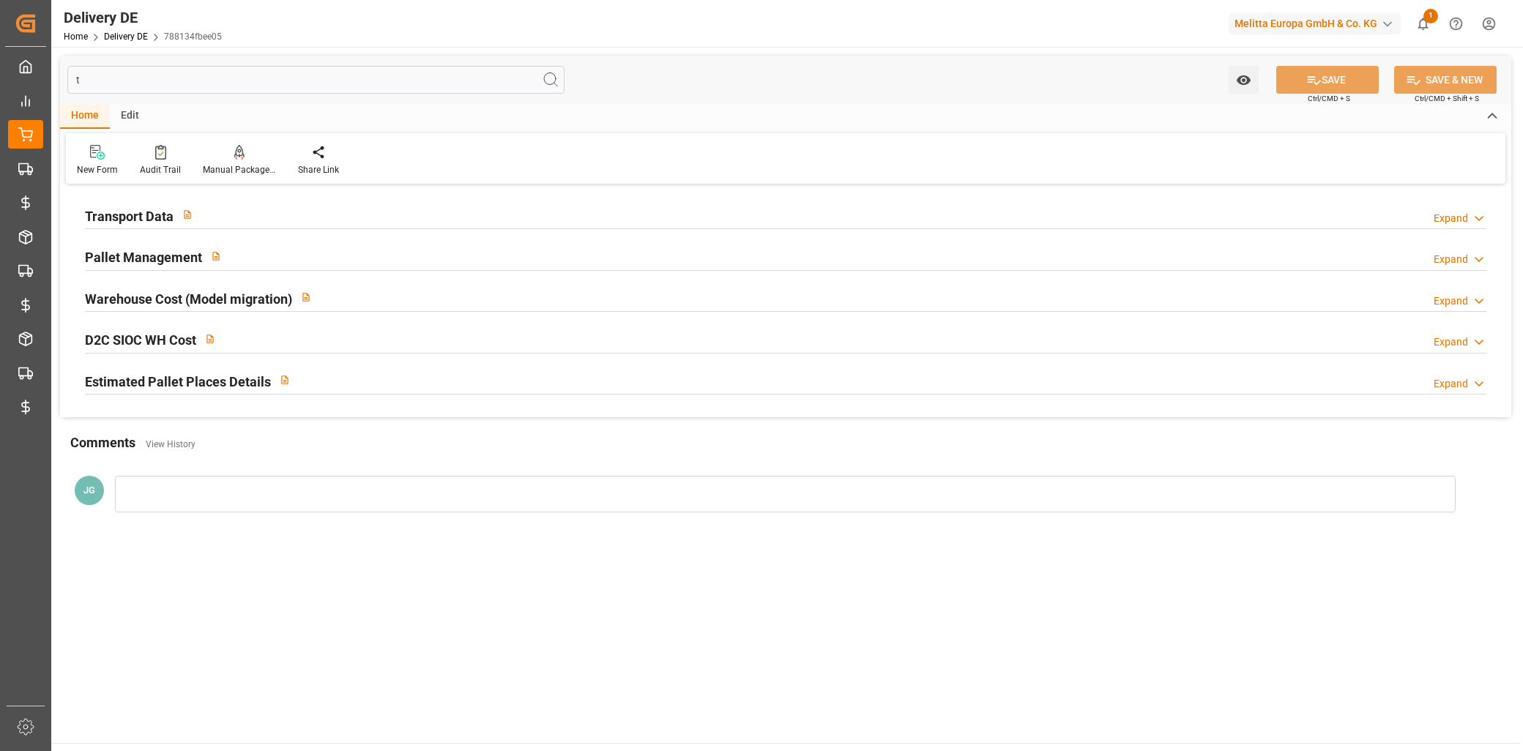
type input "ts"
click at [221, 227] on div "Transport Data Expand" at bounding box center [786, 215] width 1402 height 28
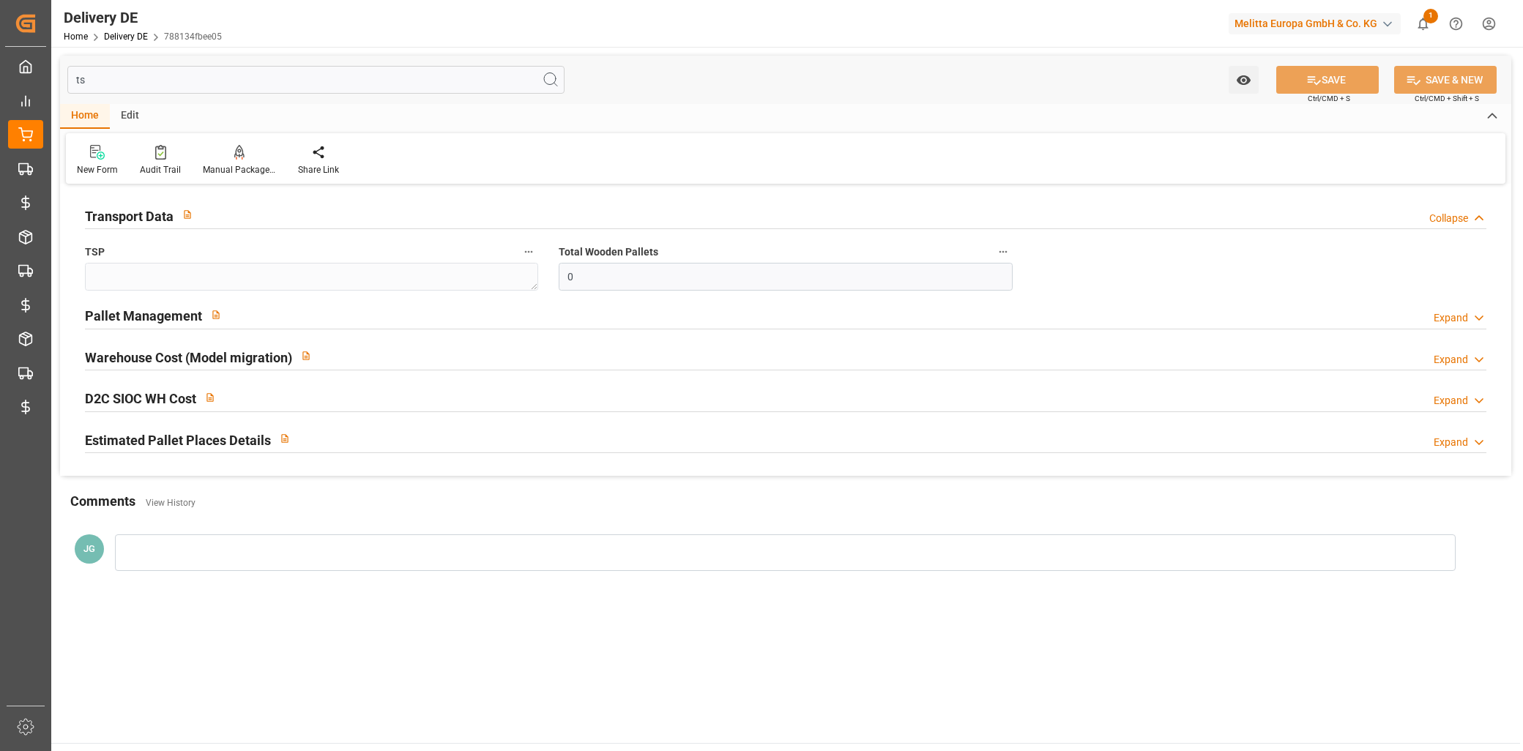
click at [266, 312] on div "Pallet Management Expand" at bounding box center [786, 315] width 1402 height 28
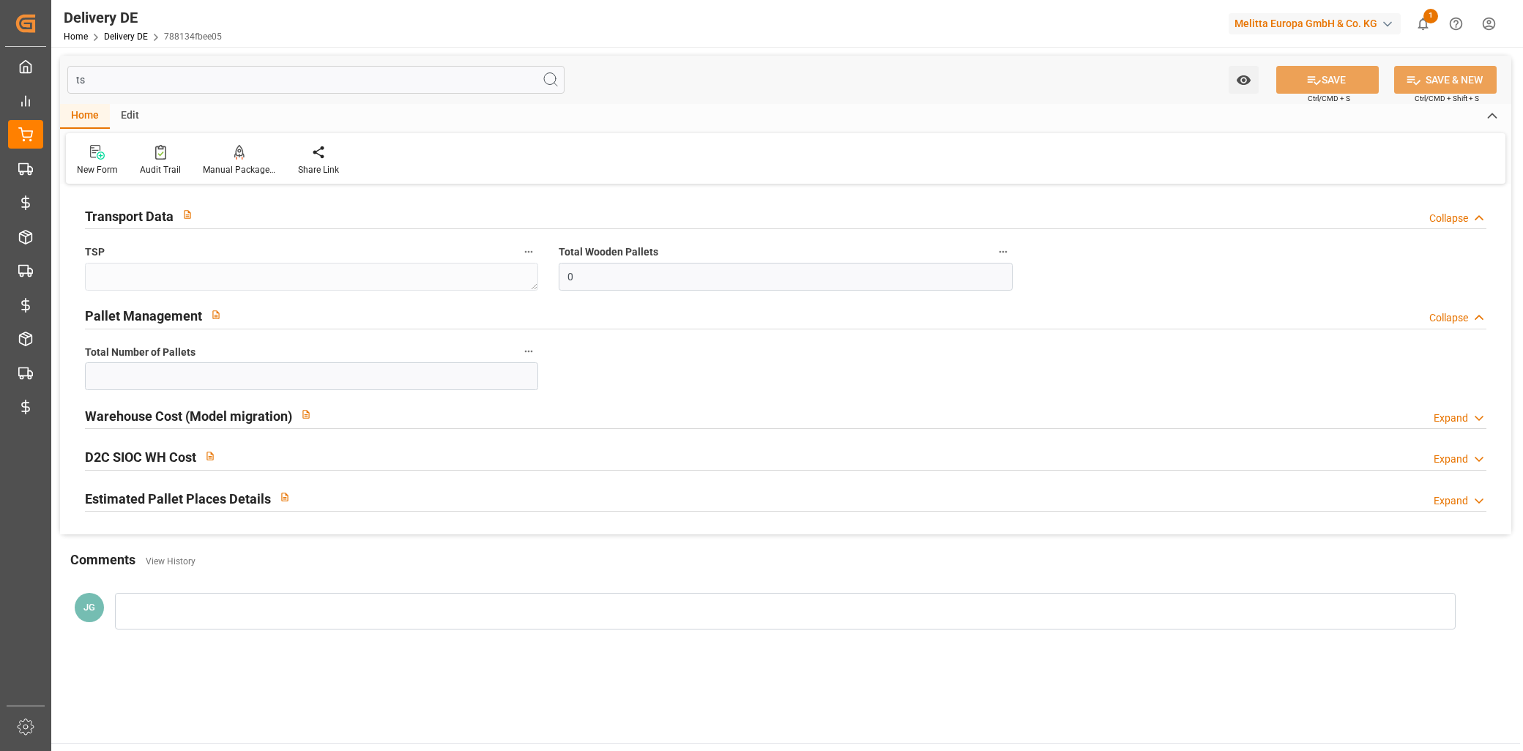
click at [339, 420] on div "Warehouse Cost (Model migration) Expand" at bounding box center [786, 415] width 1402 height 28
drag, startPoint x: 85, startPoint y: 74, endPoint x: 71, endPoint y: 69, distance: 14.8
click at [71, 69] on input "ts" at bounding box center [315, 80] width 497 height 28
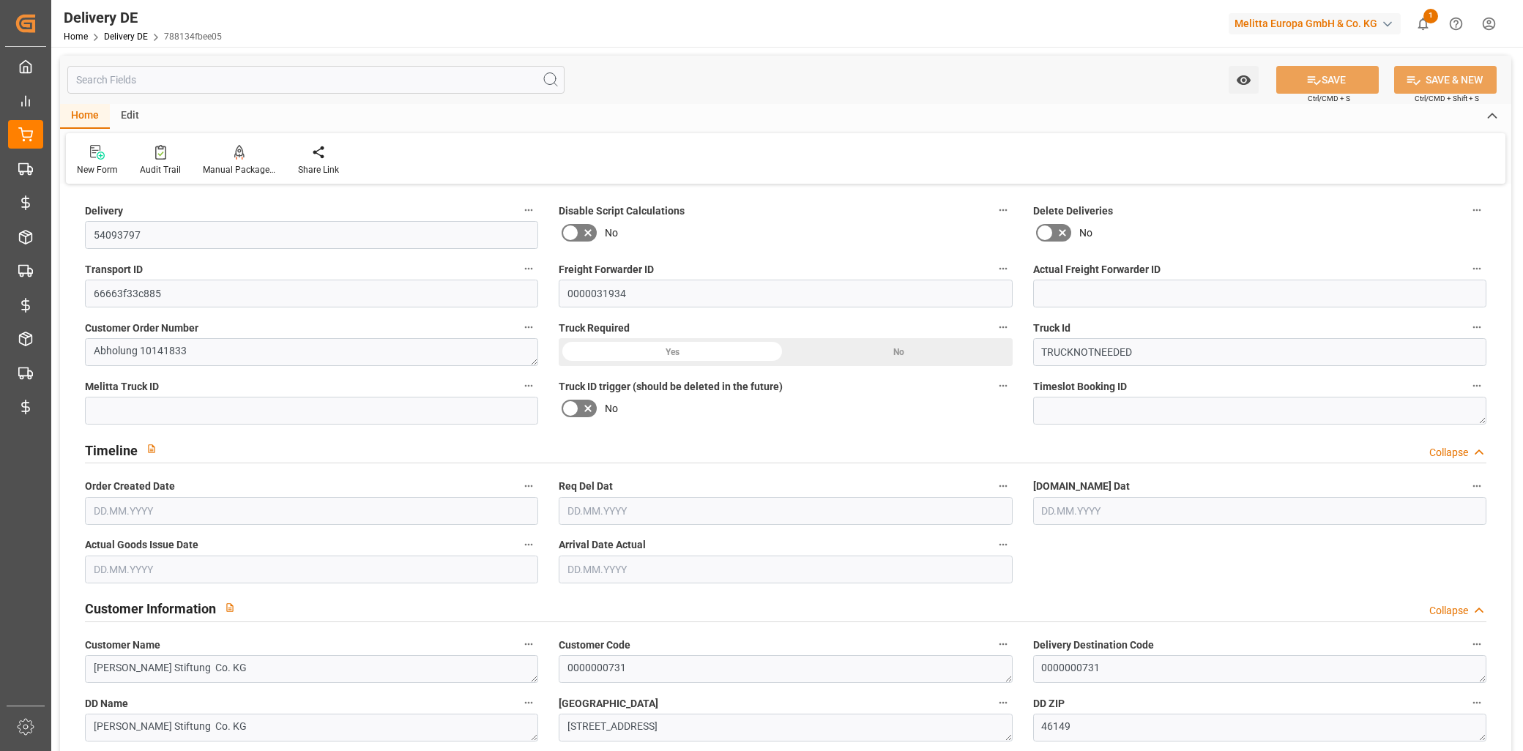
type input "54093797"
type input "66663f33c885"
type input "0000031934"
type textarea "Abholung 10141833"
type input "TRUCKNOTNEEDED"
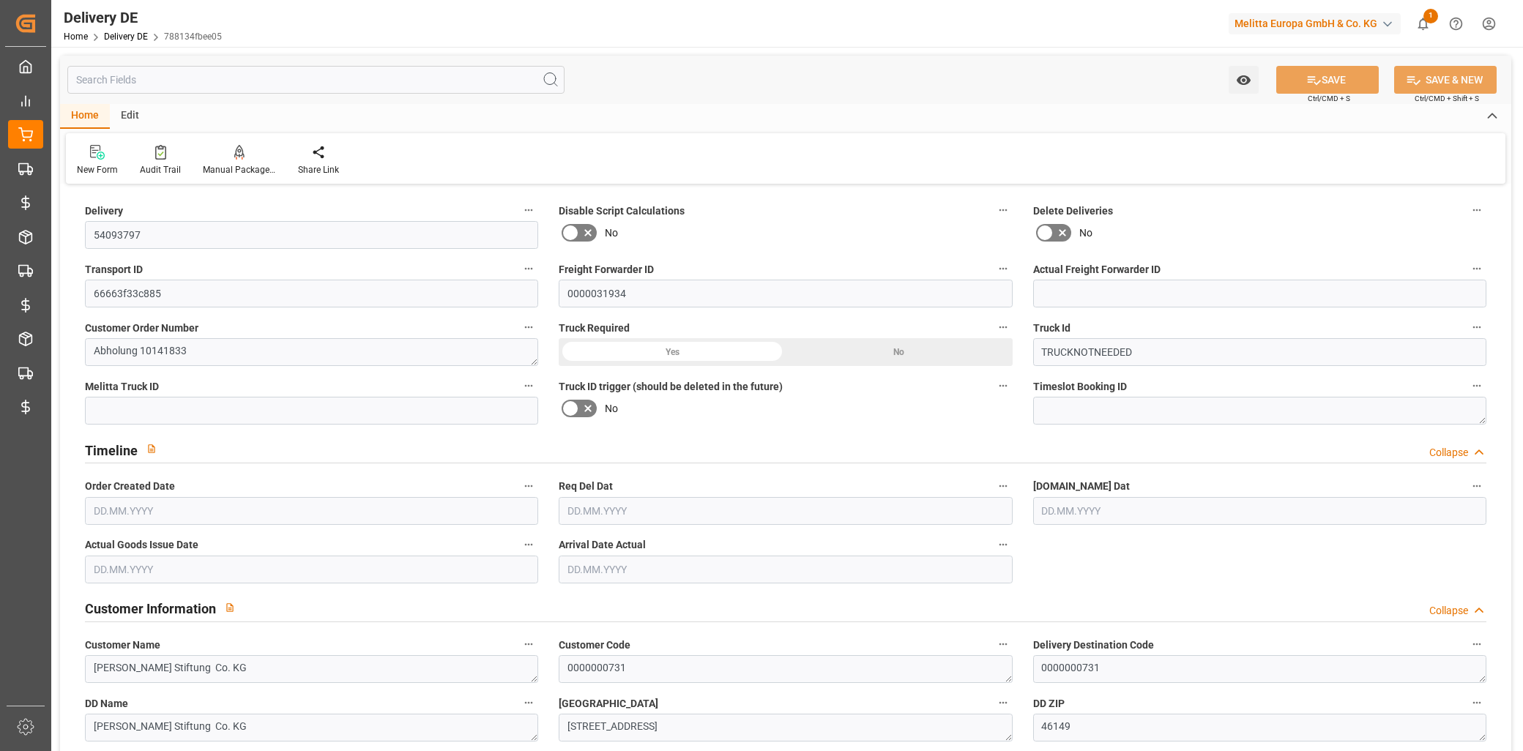
type textarea "[PERSON_NAME] Stiftung Co. KG"
type textarea "0000000731"
type textarea "[PERSON_NAME] Stiftung Co. KG"
type textarea "[STREET_ADDRESS]"
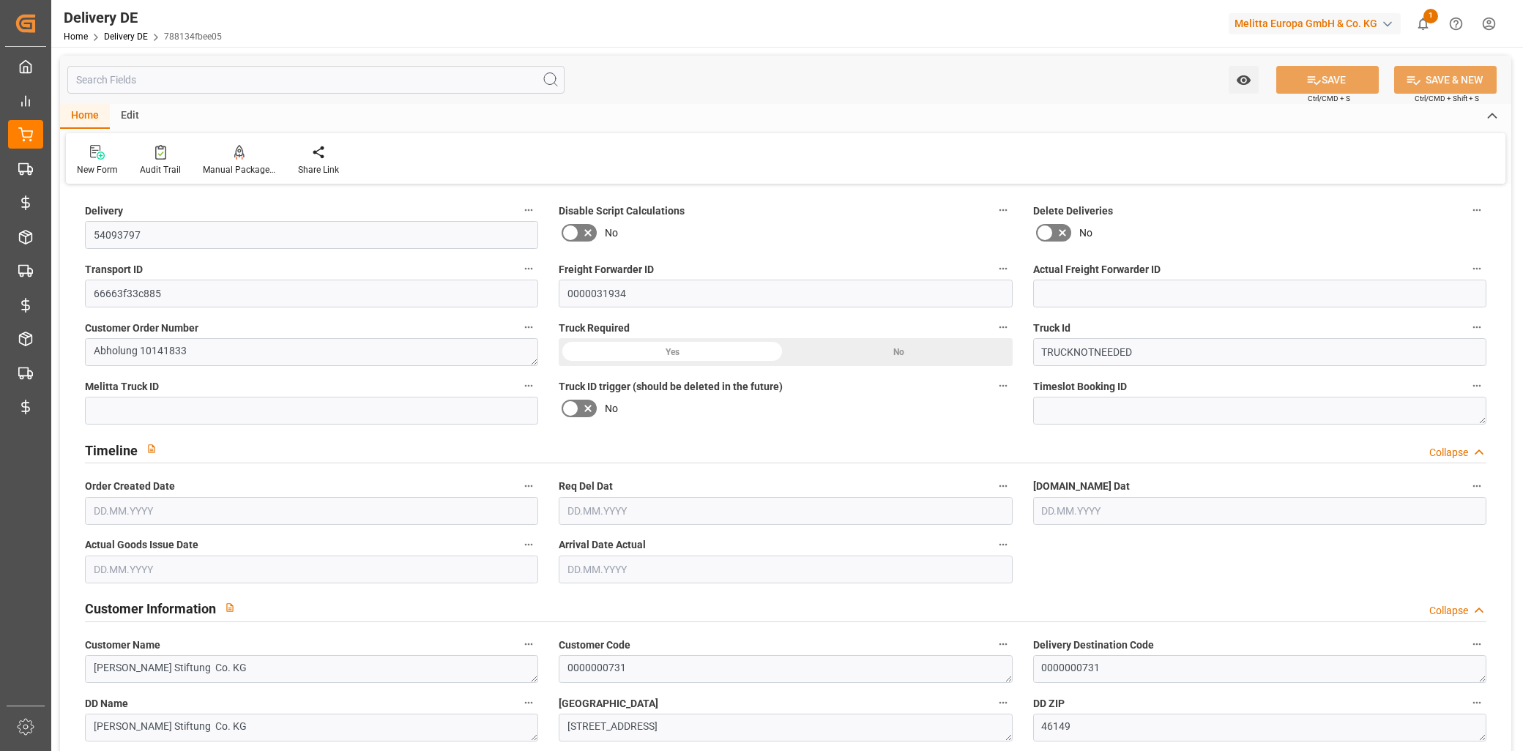
type textarea "46149"
type textarea "DE"
type textarea "[GEOGRAPHIC_DATA]"
type textarea "46"
type textarea "0011"
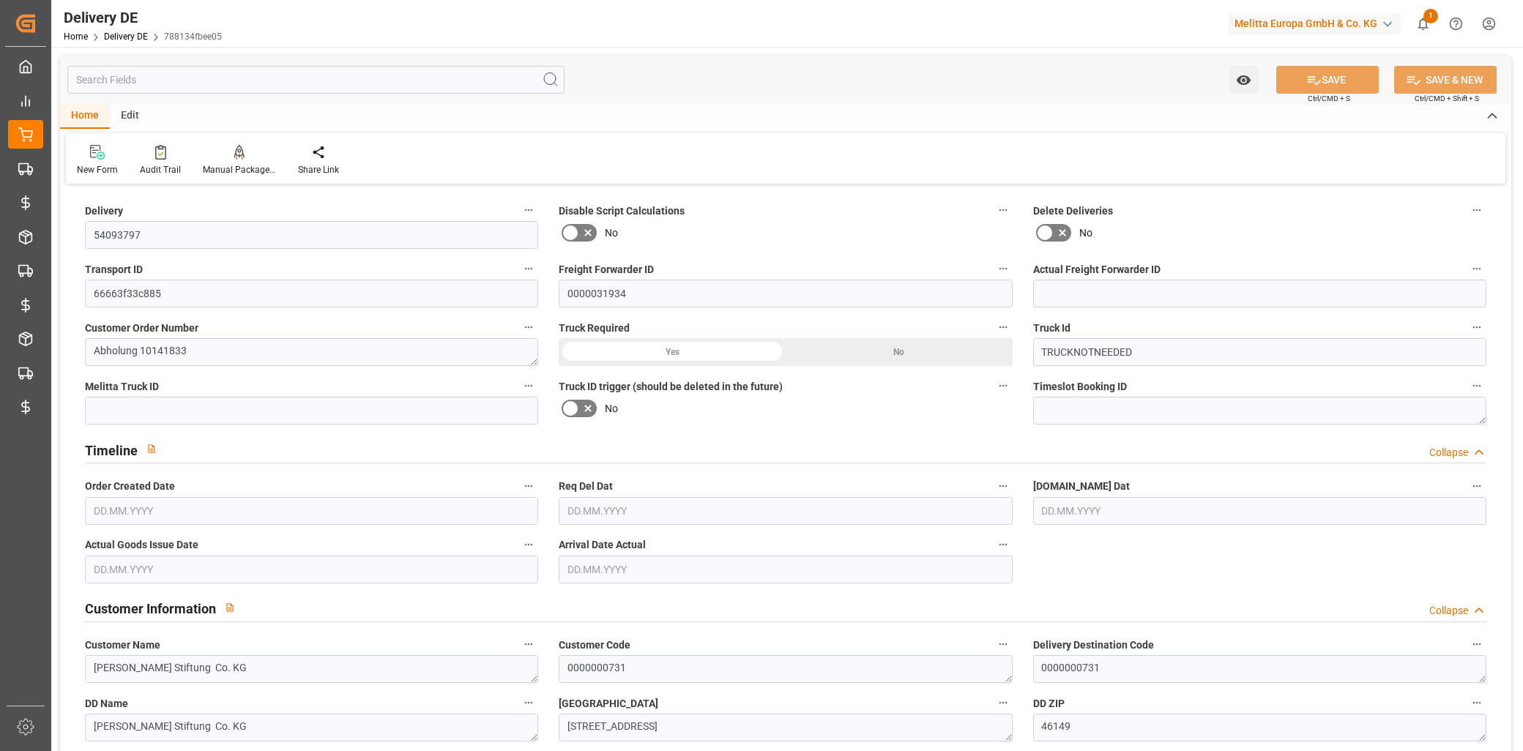
type textarea "1"
type textarea "ZRCK"
type input "Parcel"
type textarea "RETURN"
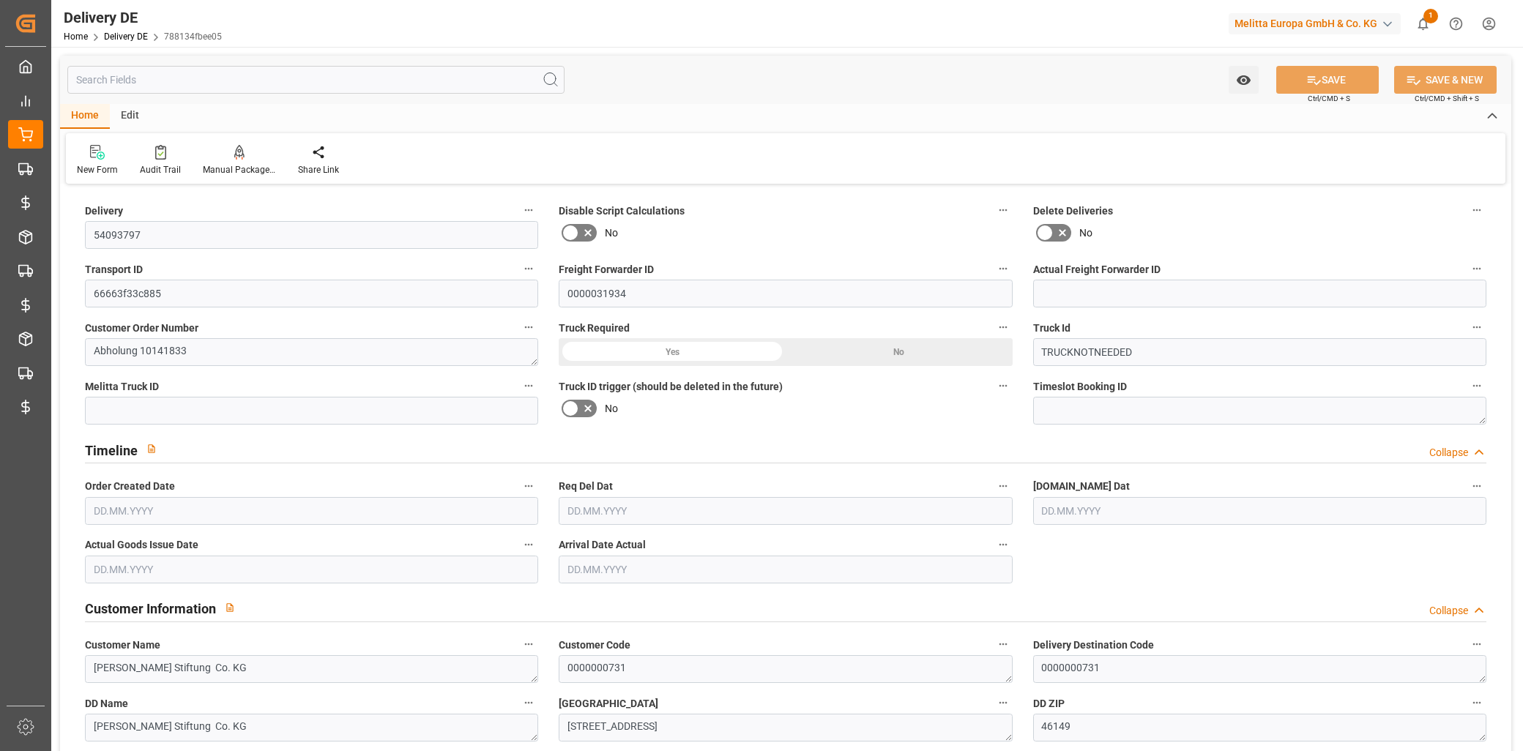
type input "RETURN"
type textarea "Abholung 10141833 19 Paletten - Tauschpaletten mitführen Abholschein muss an de…"
type input "DAP"
type input "2B"
type input "H180"
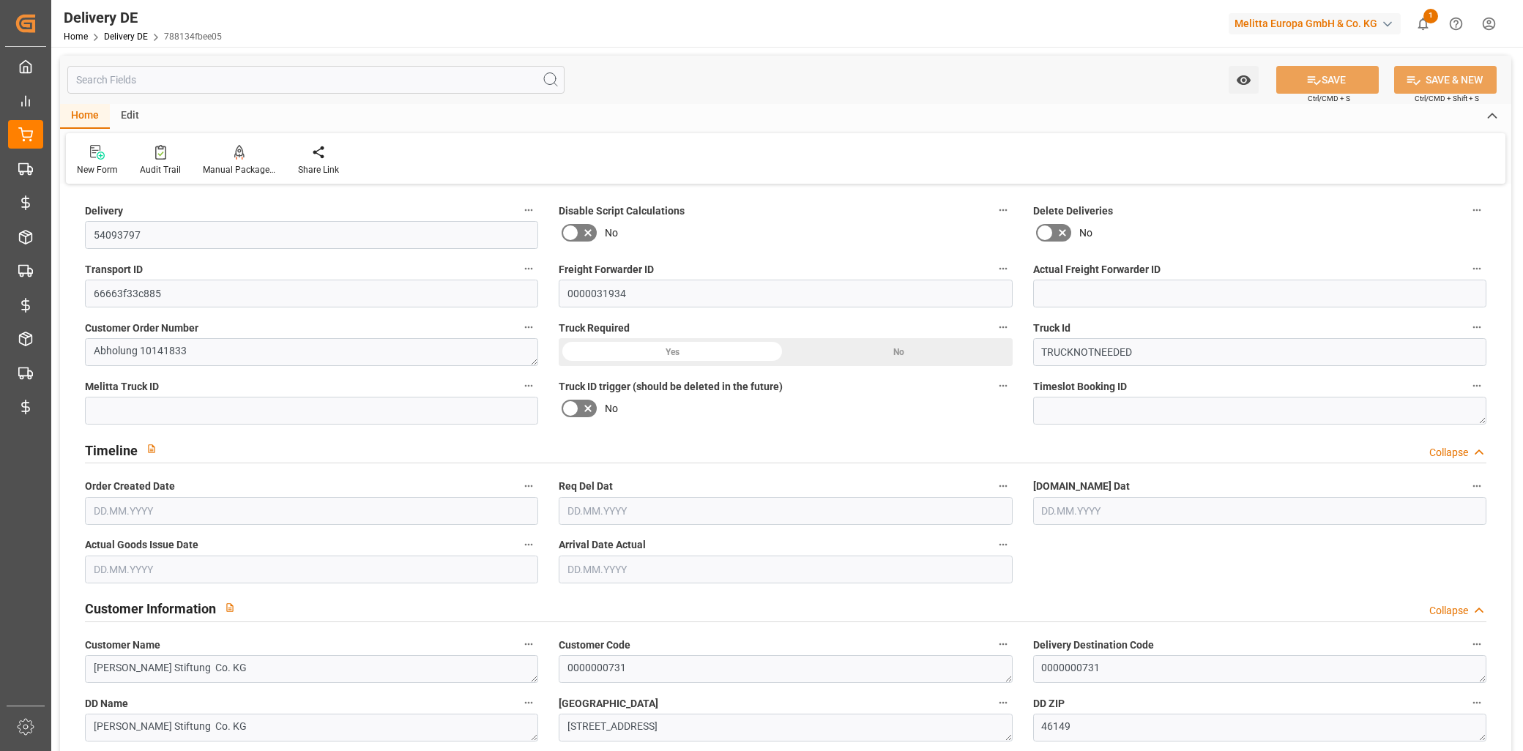
type textarea "Maximale Palettenhöhe 1,80 m"
type input "SRAB"
type textarea "Artikel ab voller Lage sortenrein sonst Mischpalette"
type input "EPQB"
type textarea "VP=EUB,Kommi=EUB"
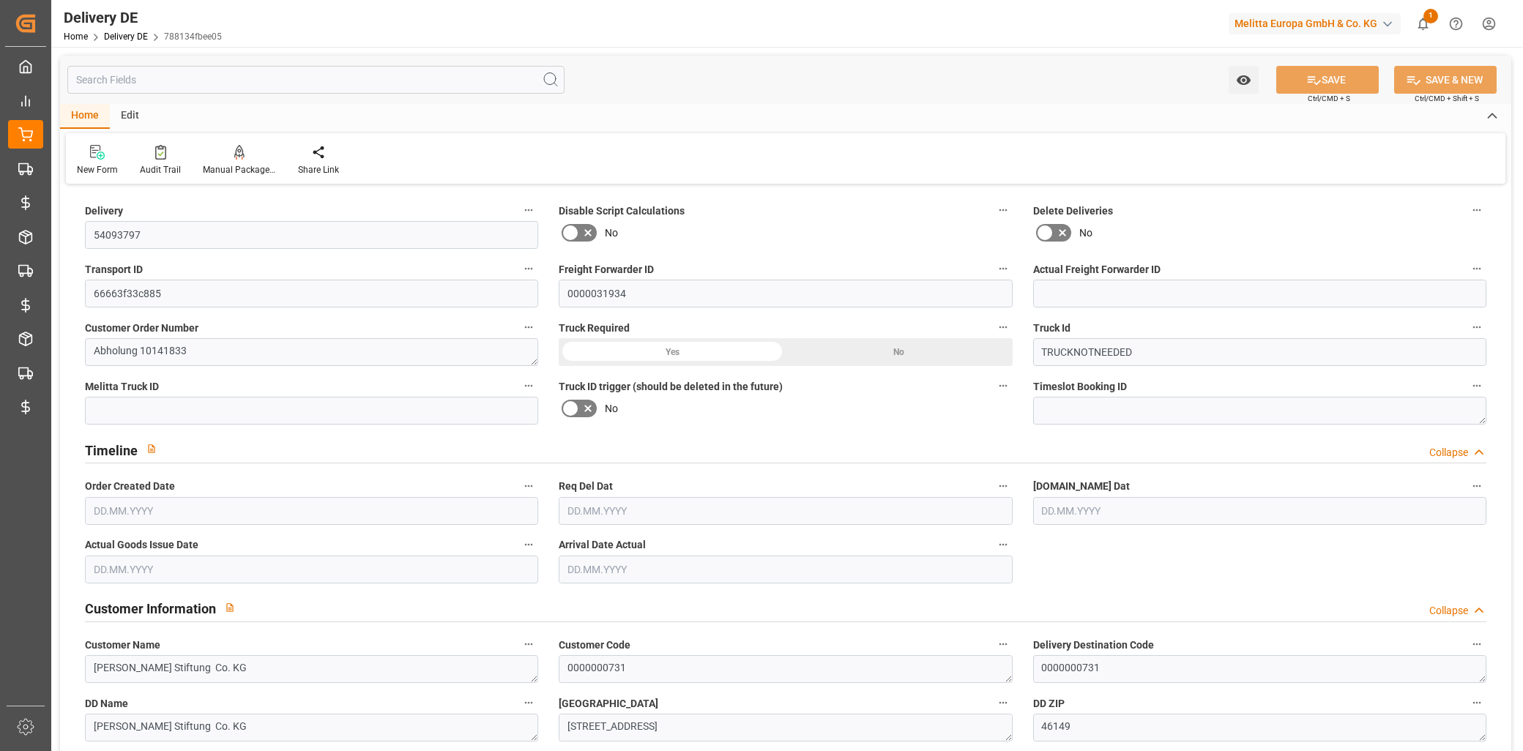
type input "0"
type input "1"
type input "14"
type input "703.041"
type input "0"
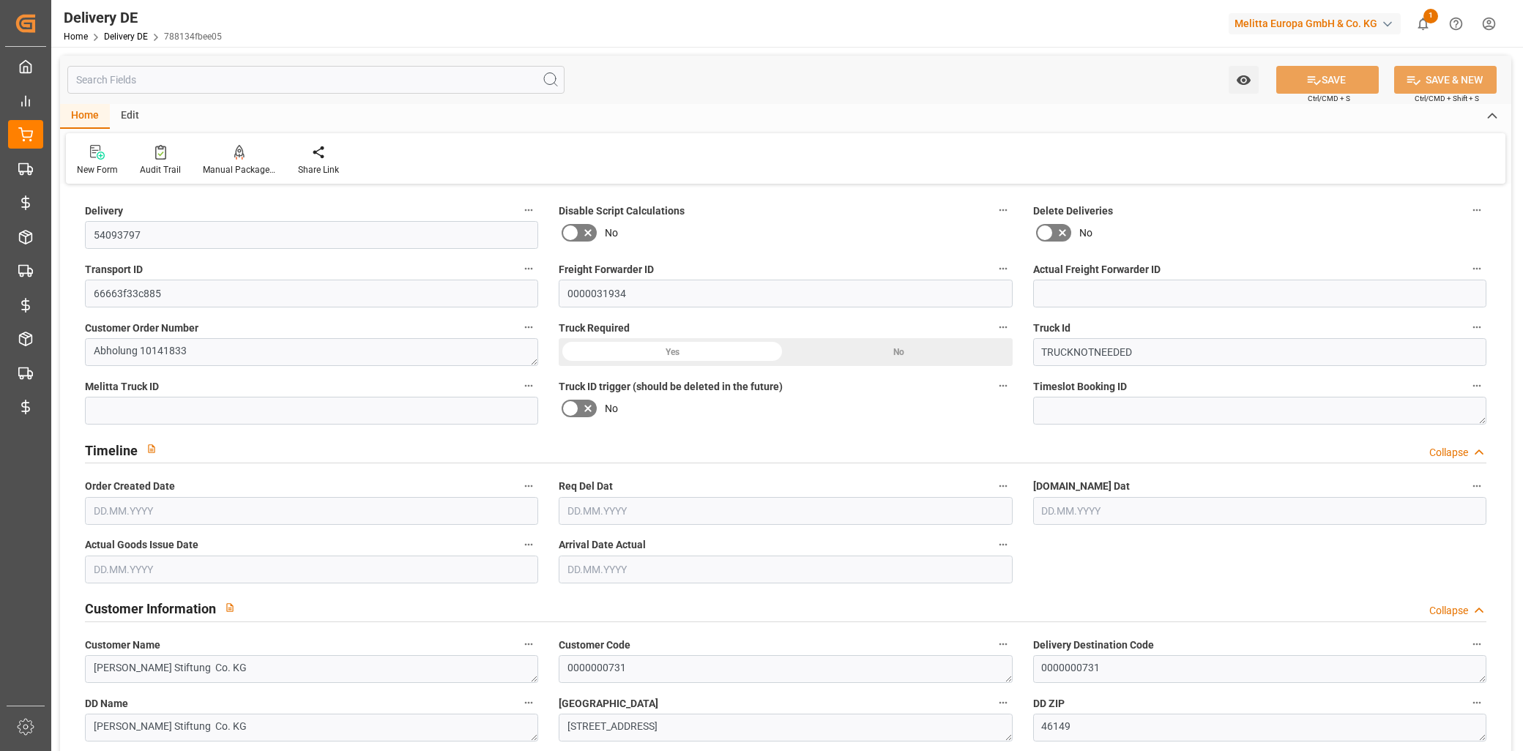
type input "0"
type input "[DATE]"
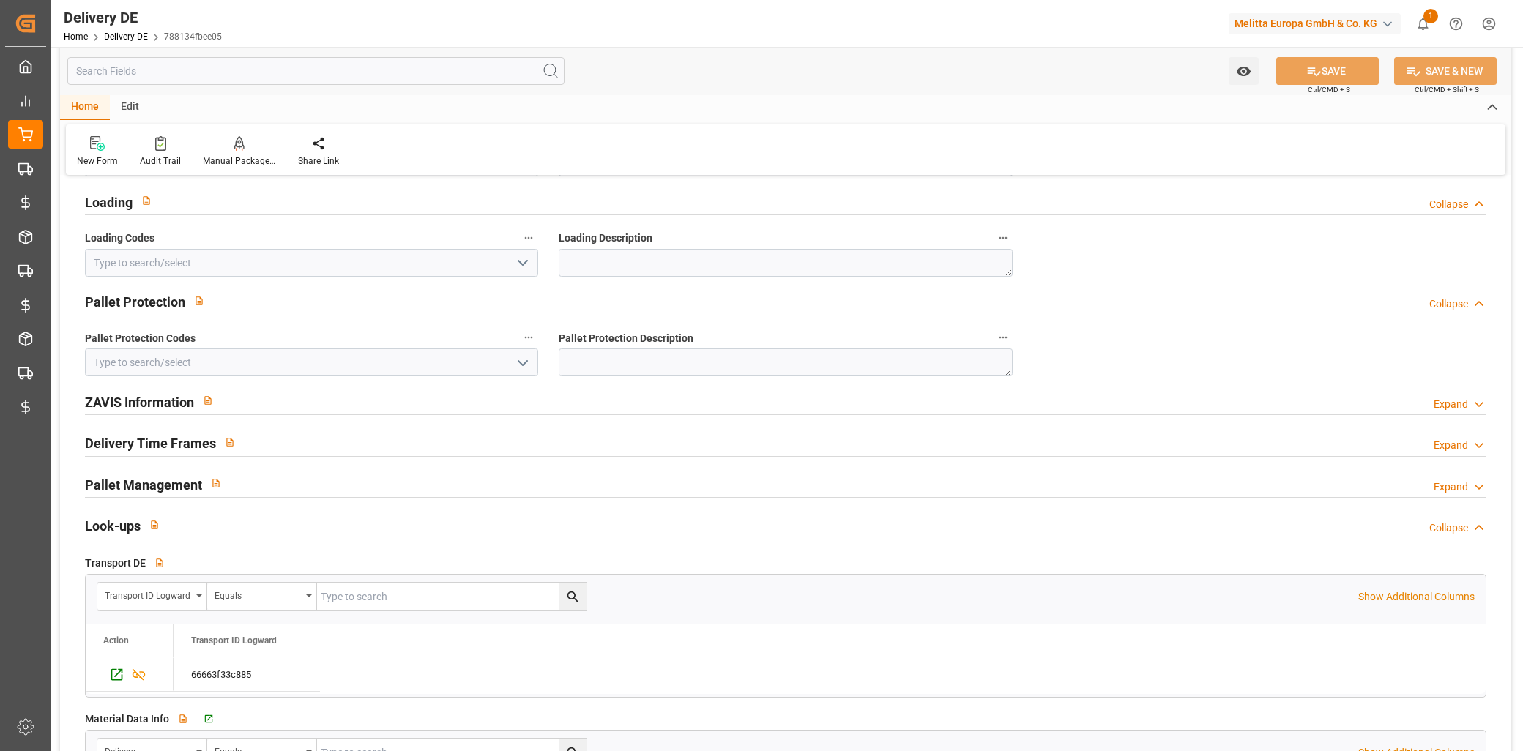
scroll to position [1953, 0]
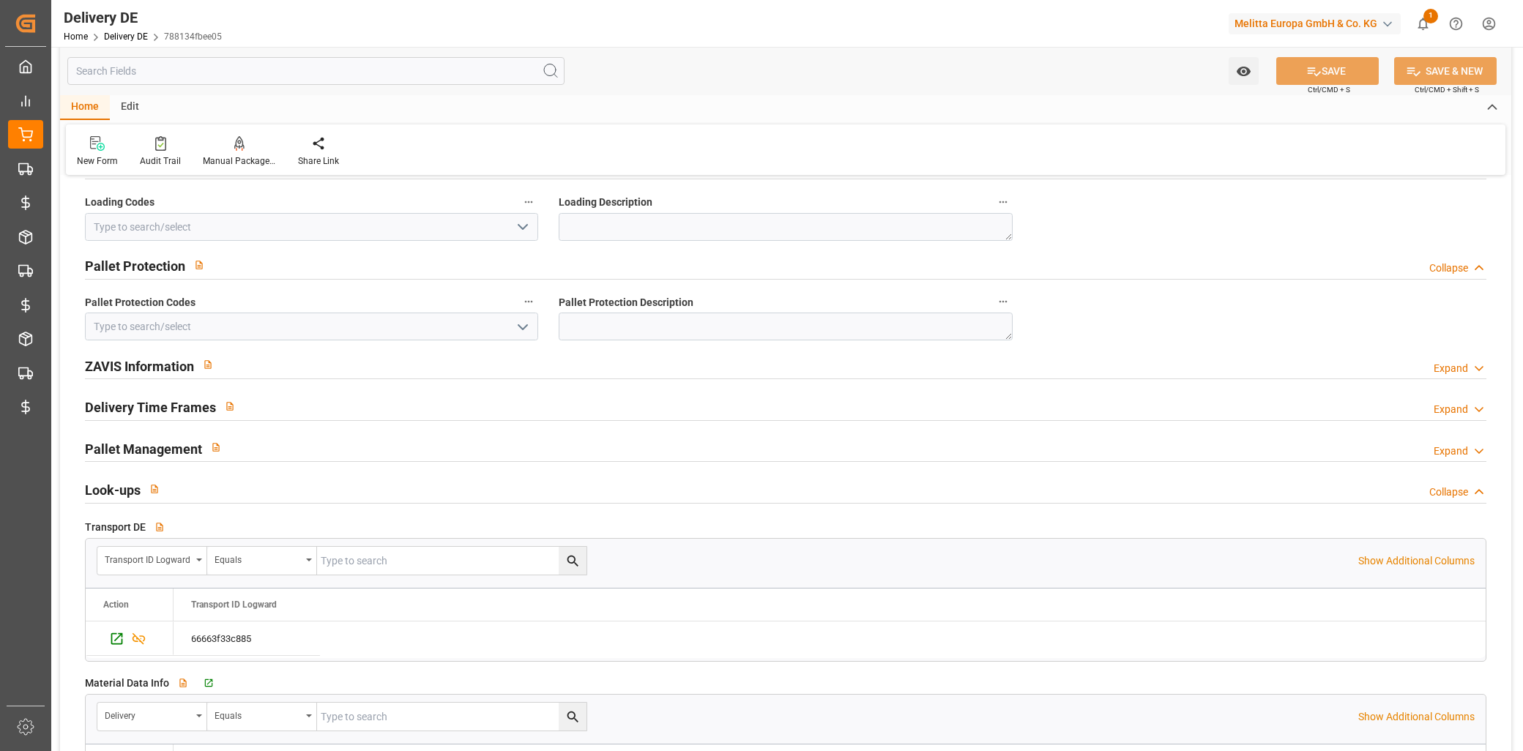
click at [711, 491] on div "Look-ups Collapse" at bounding box center [786, 489] width 1402 height 28
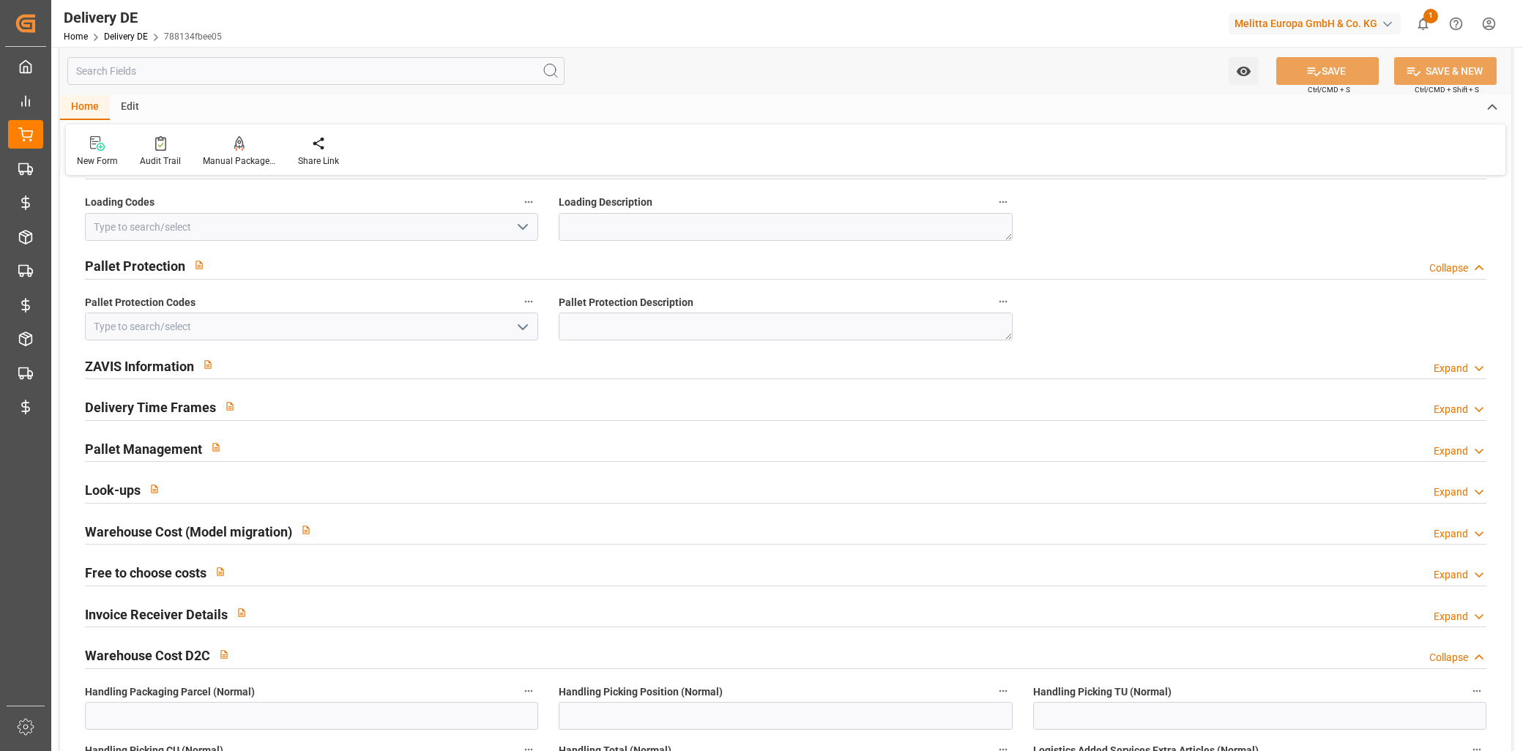
click at [711, 491] on div "Look-ups Expand" at bounding box center [786, 489] width 1402 height 28
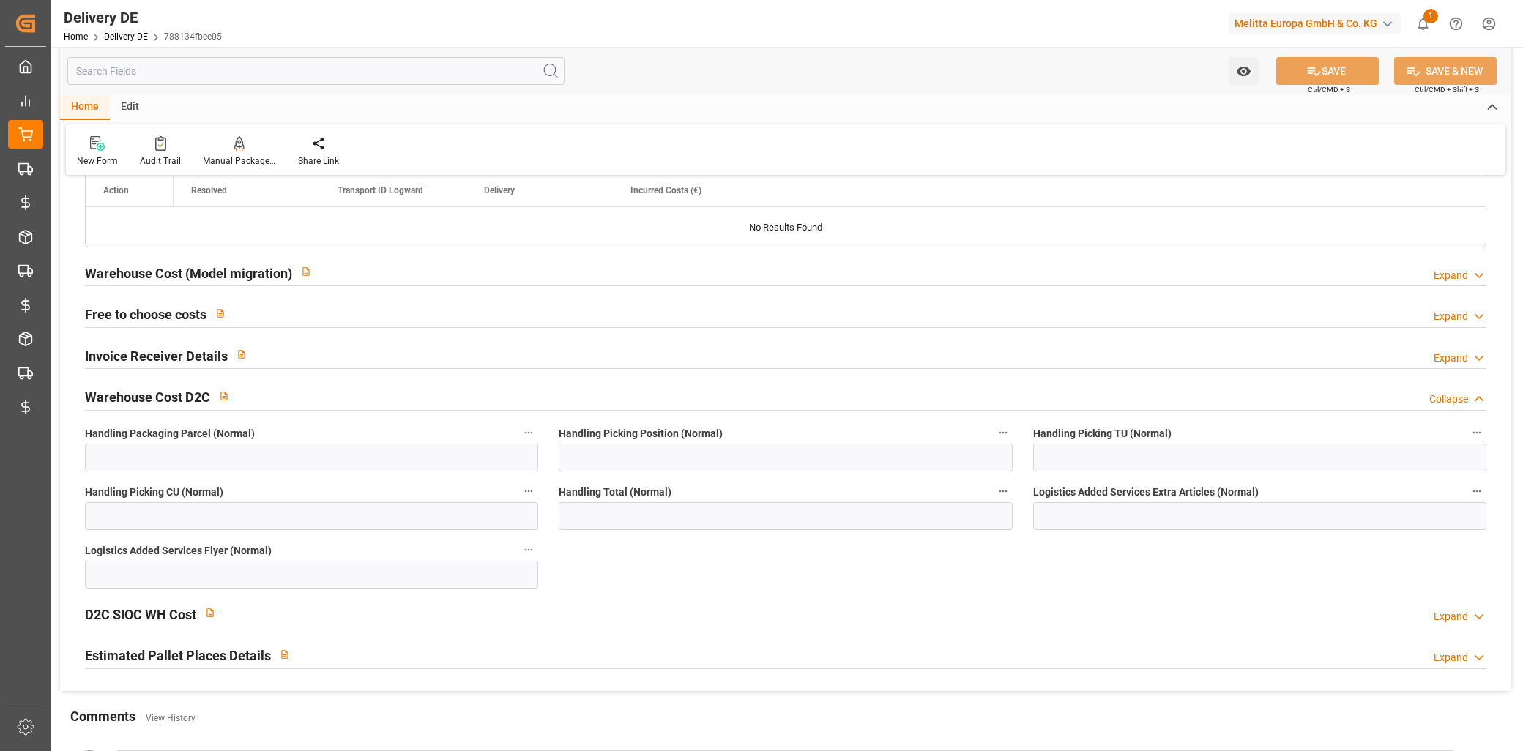
scroll to position [3130, 0]
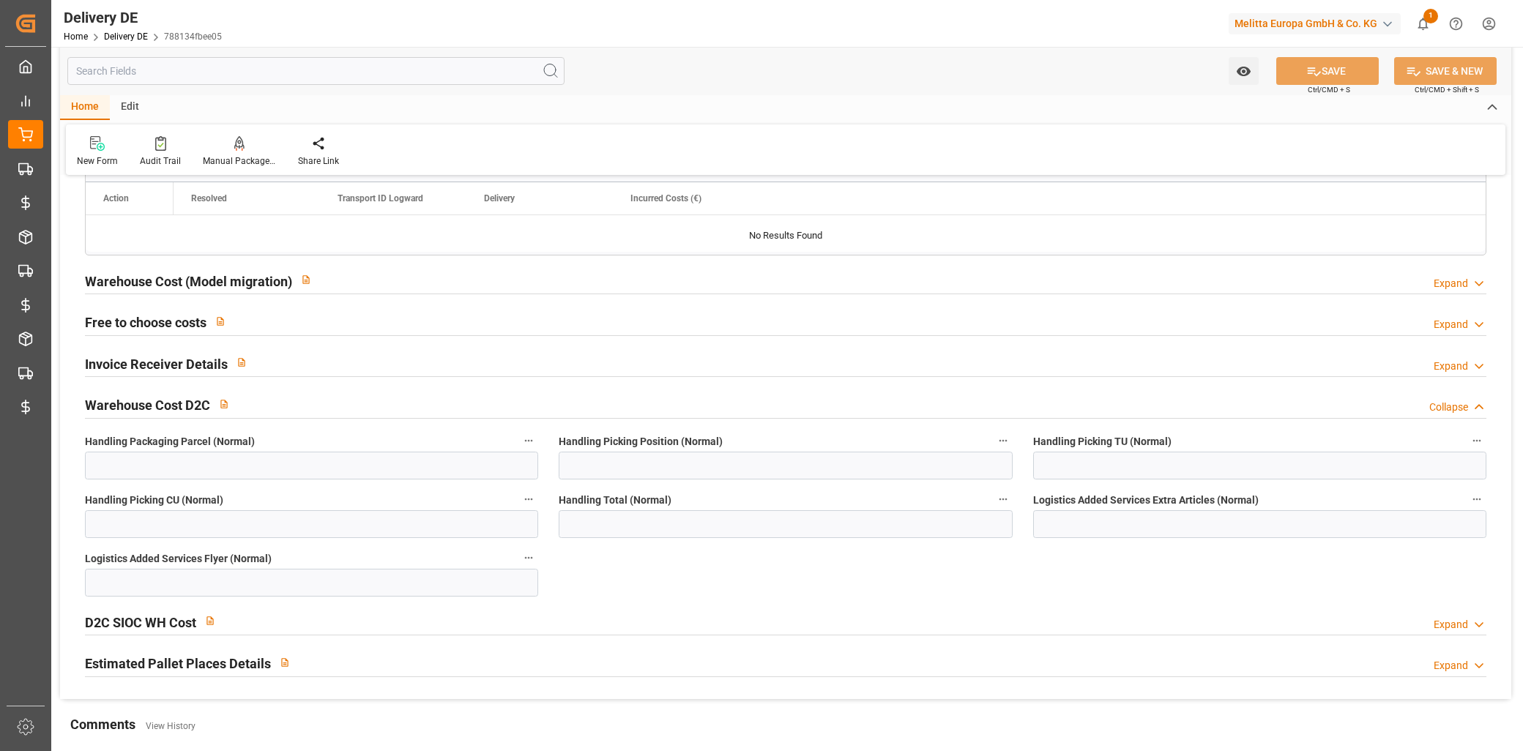
click at [245, 62] on input "text" at bounding box center [315, 71] width 497 height 28
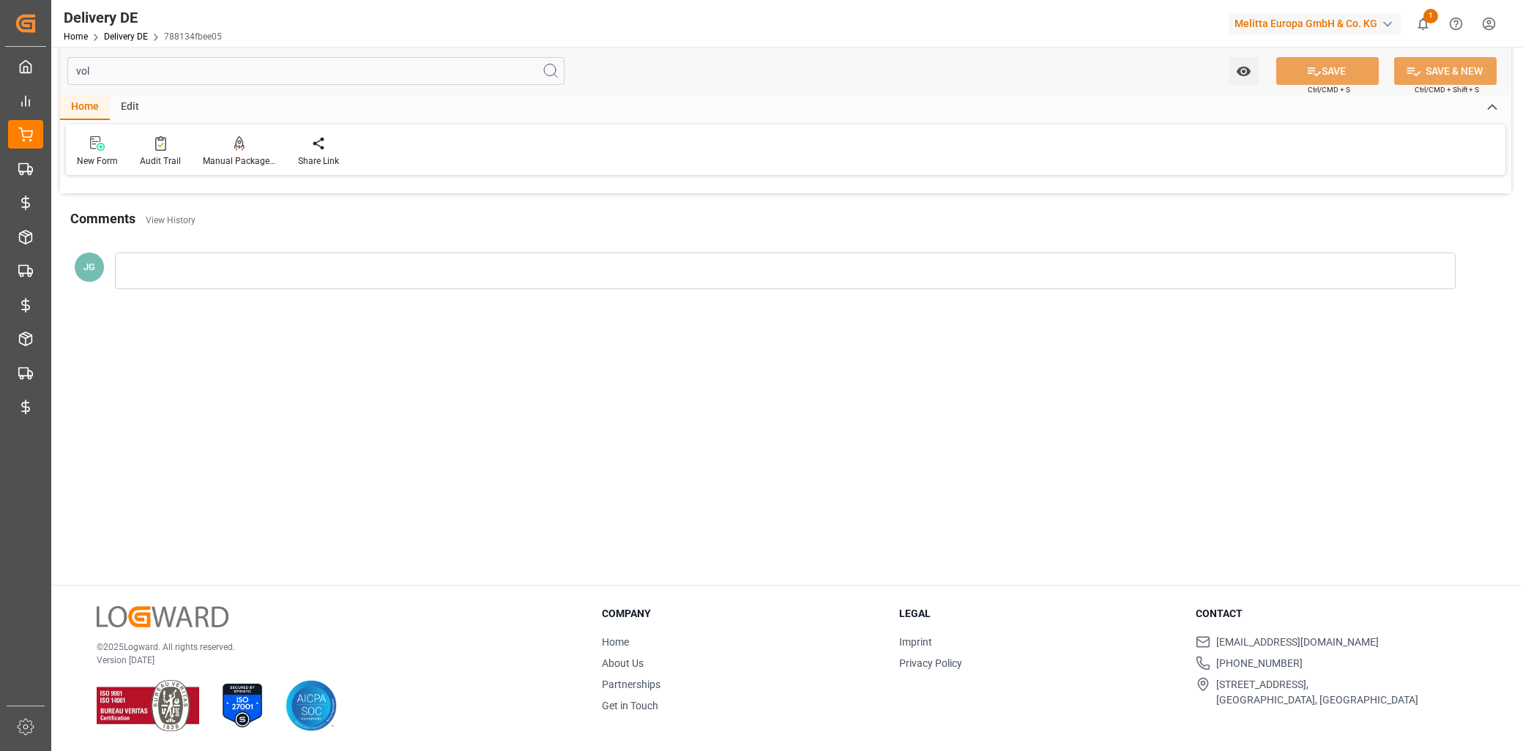
scroll to position [0, 0]
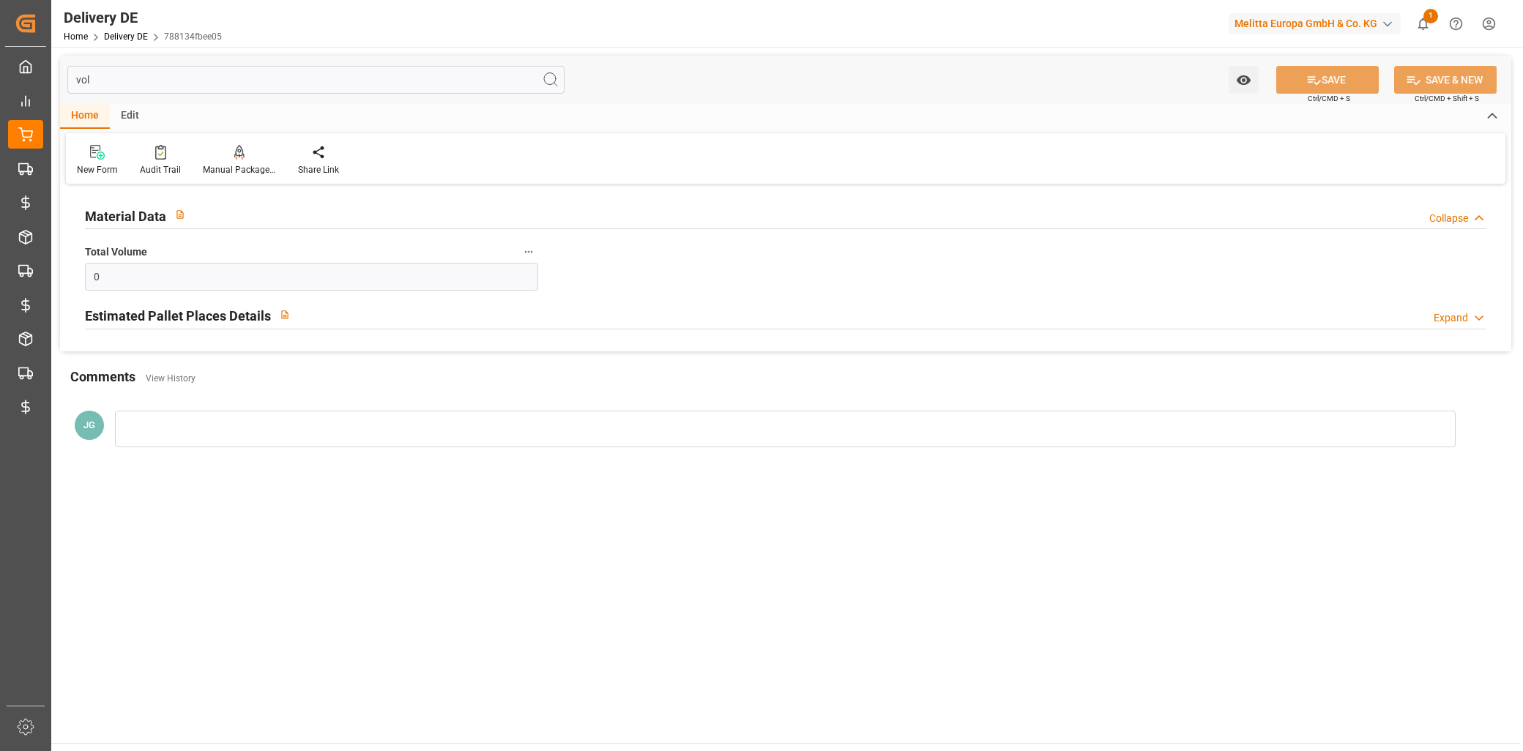
type input "vol"
click at [301, 224] on div "Material Data Collapse" at bounding box center [786, 215] width 1402 height 28
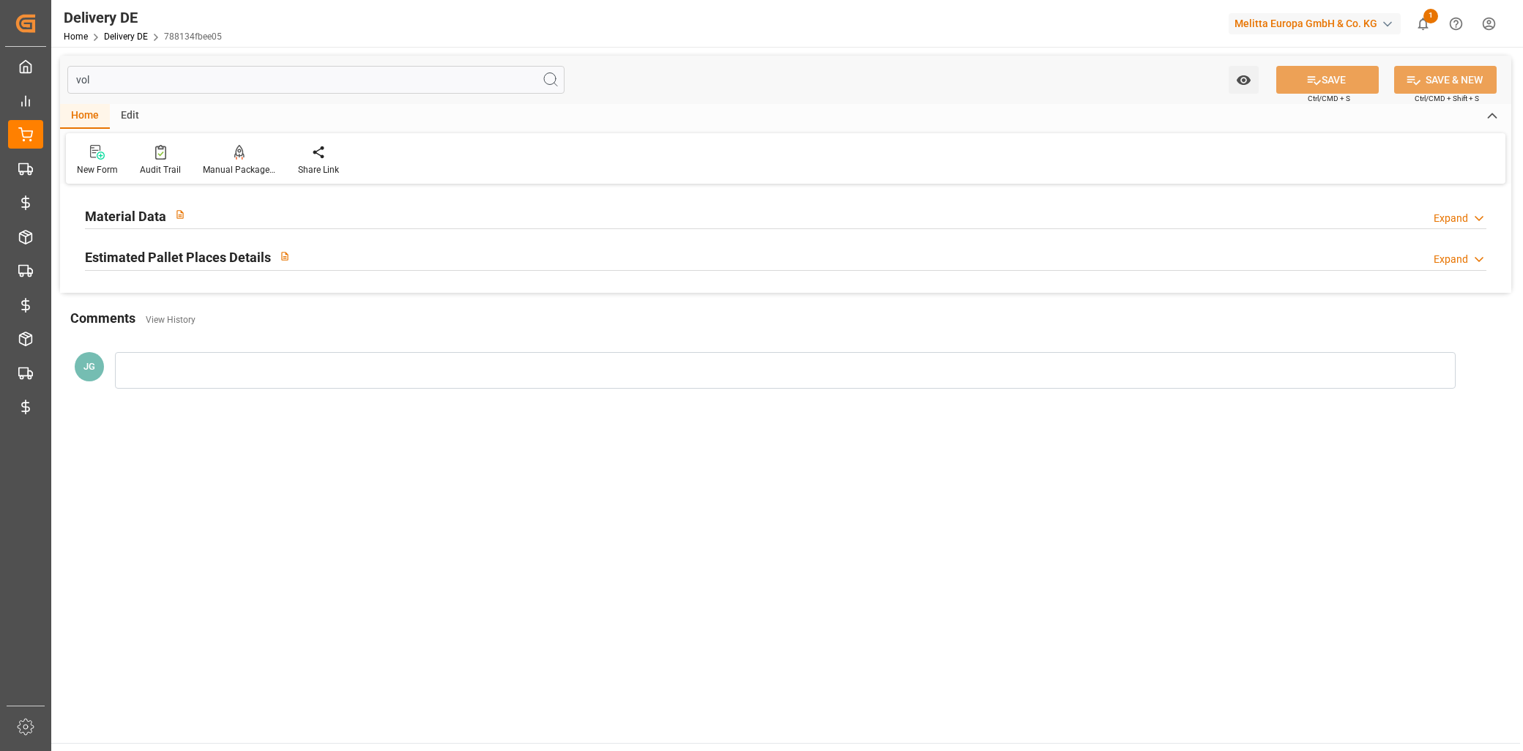
click at [302, 223] on div "Material Data Expand" at bounding box center [786, 215] width 1402 height 28
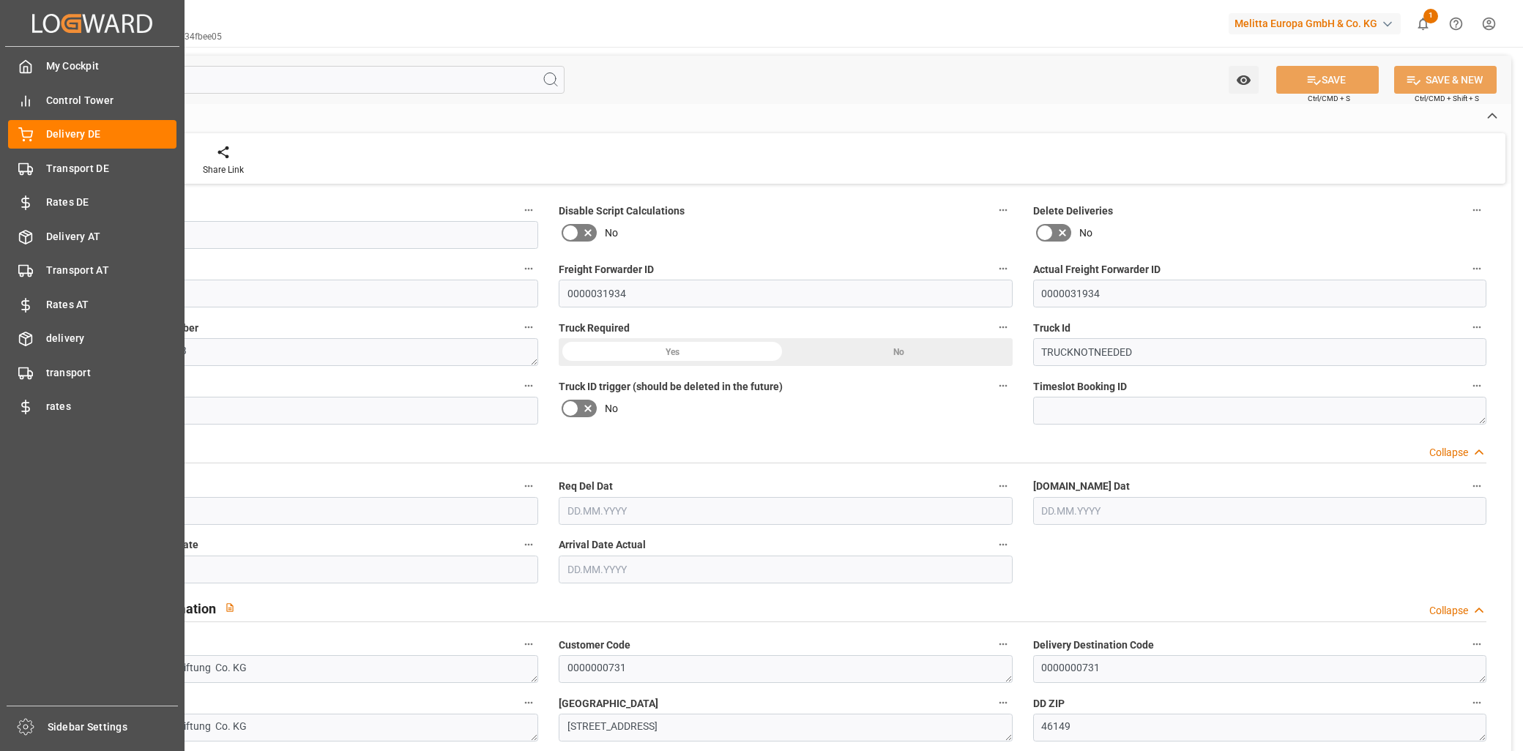
type input "0"
type input "1"
type input "14"
type input "703.041"
type input "0"
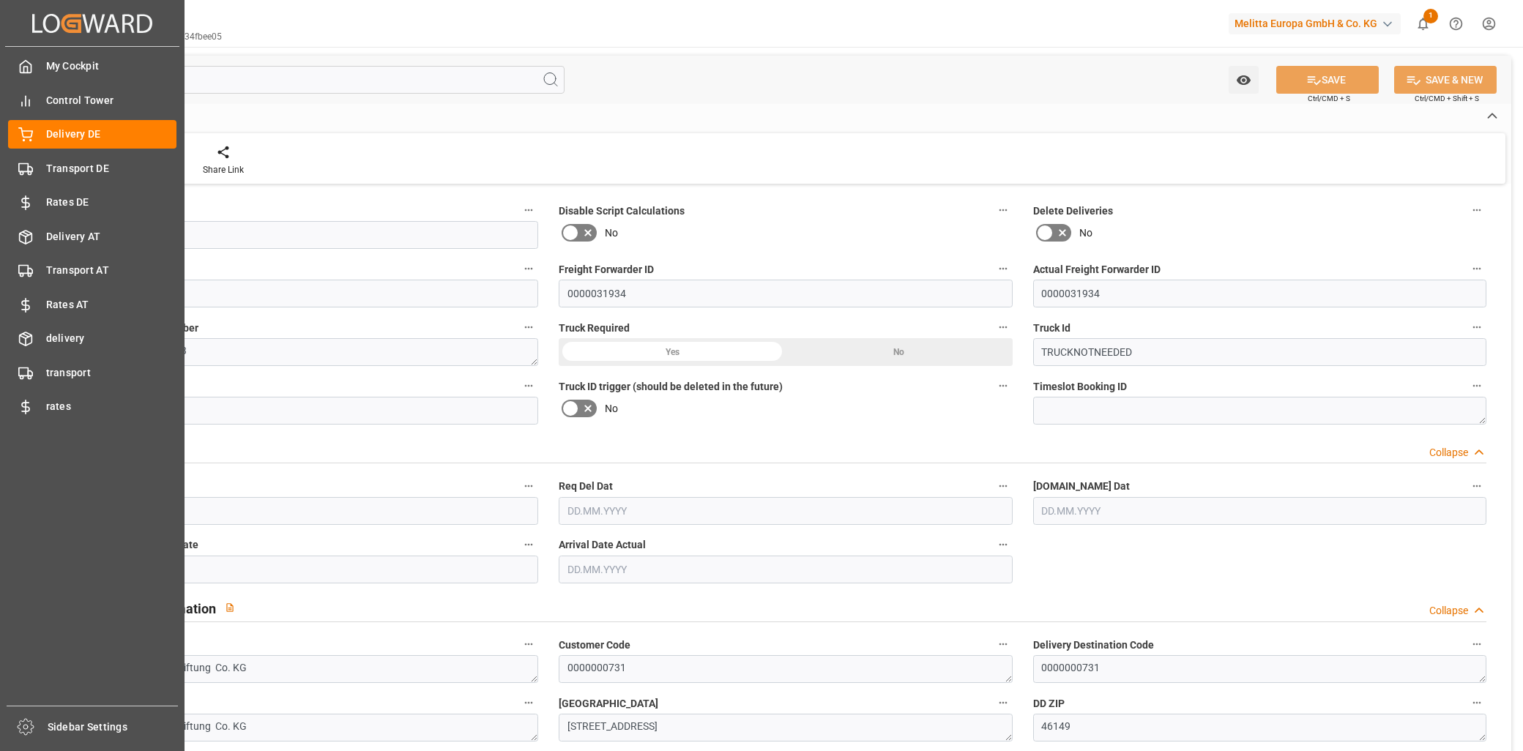
type input "0"
type input "[DATE]"
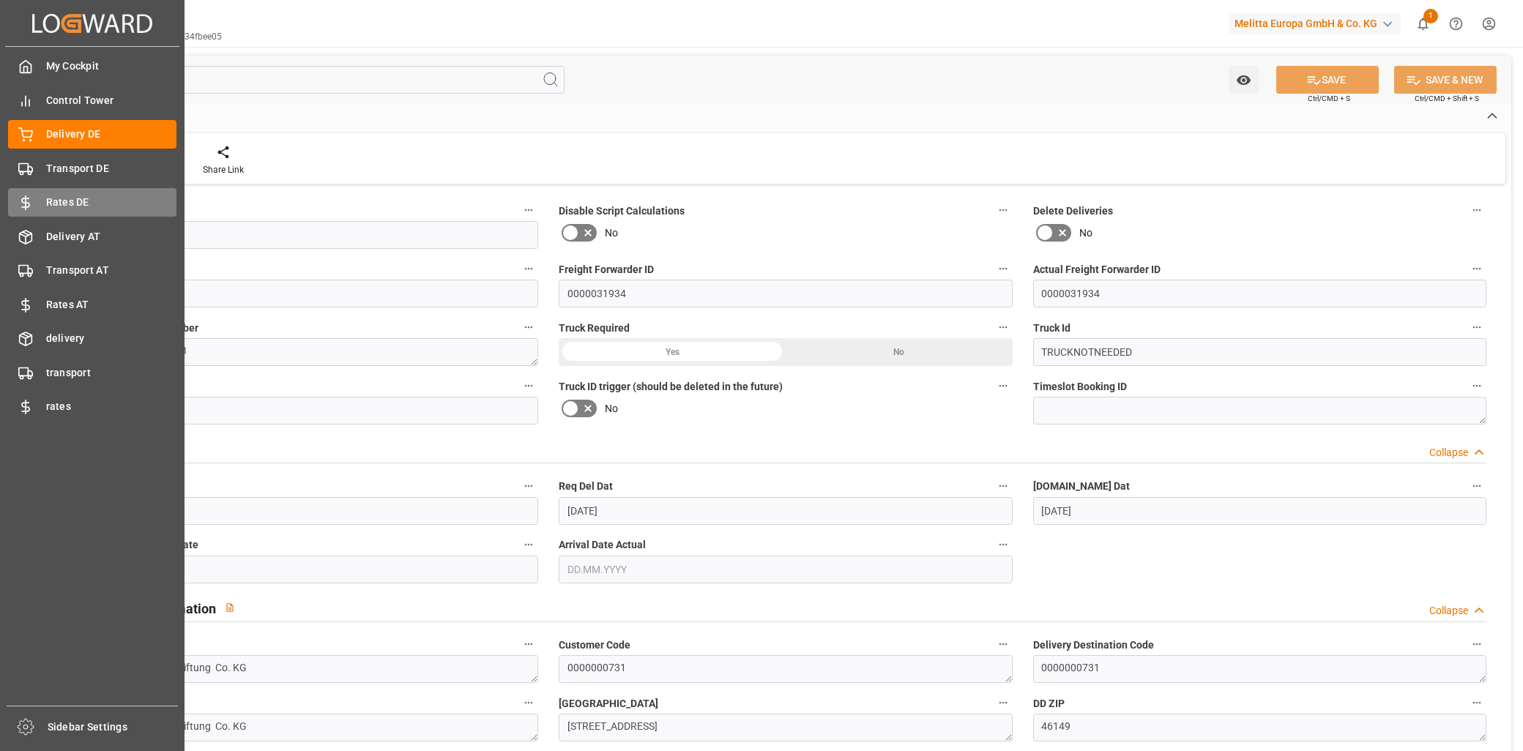
click at [67, 201] on span "Rates DE" at bounding box center [111, 202] width 131 height 15
